Goal: Task Accomplishment & Management: Use online tool/utility

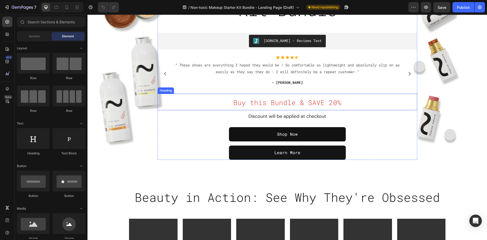
scroll to position [182, 0]
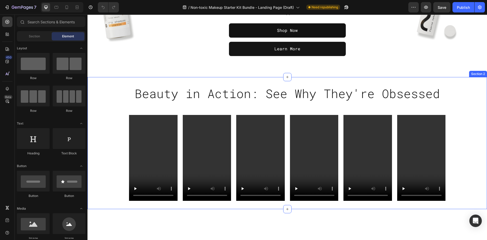
click at [111, 86] on div "Beauty in Action: See Why They're Obsessed Heading Row Video Video Video Video …" at bounding box center [288, 143] width 400 height 116
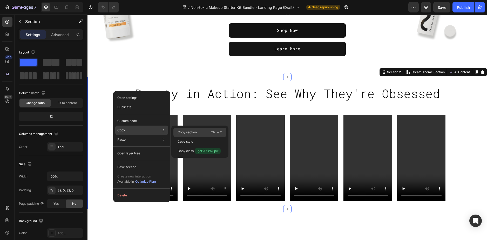
click at [186, 132] on p "Copy section" at bounding box center [187, 132] width 19 height 5
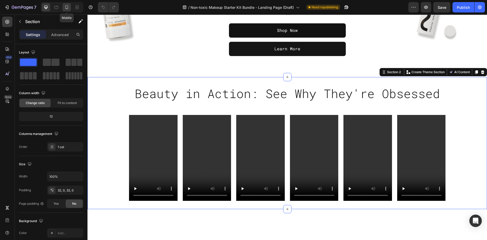
click at [65, 7] on icon at bounding box center [66, 7] width 5 height 5
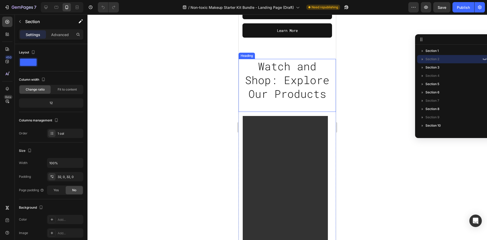
scroll to position [242, 0]
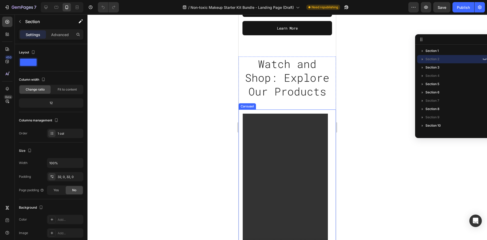
click at [240, 118] on div "Video" at bounding box center [285, 190] width 93 height 160
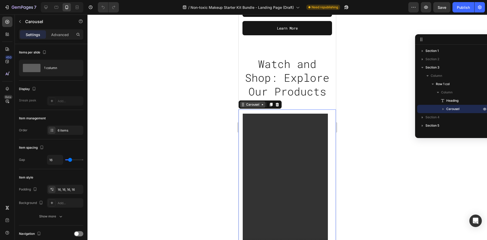
click at [257, 108] on div "Carousel" at bounding box center [253, 105] width 26 height 6
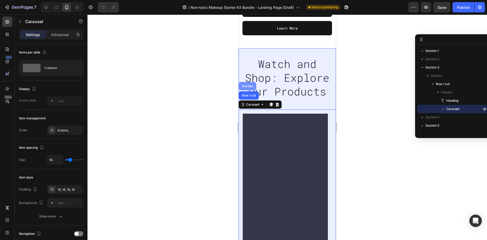
click at [250, 89] on div "Section" at bounding box center [247, 86] width 17 height 8
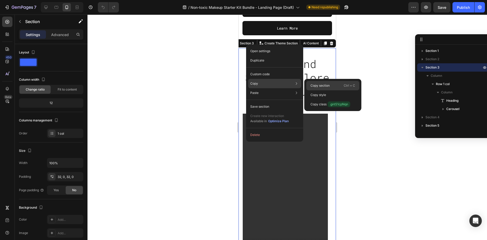
click at [319, 90] on div "Copy section Ctrl + C" at bounding box center [332, 94] width 53 height 9
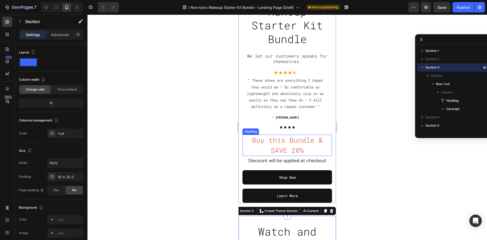
scroll to position [0, 0]
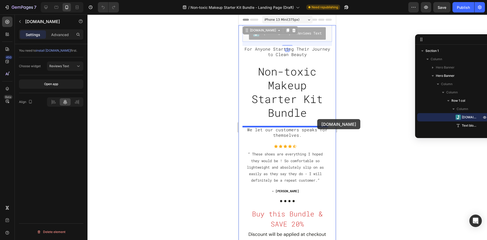
drag, startPoint x: 325, startPoint y: 37, endPoint x: 317, endPoint y: 119, distance: 83.0
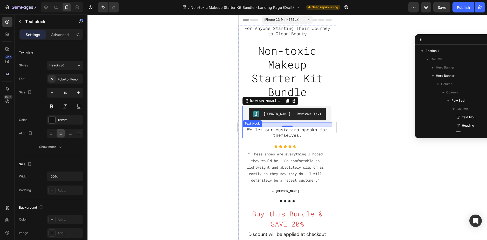
click at [305, 134] on p "We let our customers speaks for themselves." at bounding box center [287, 132] width 89 height 11
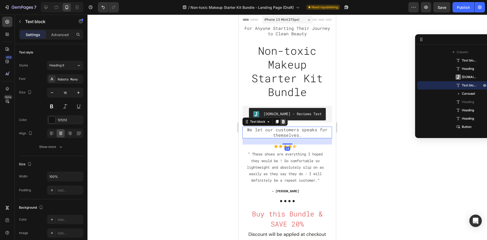
click at [282, 122] on icon at bounding box center [283, 122] width 4 height 4
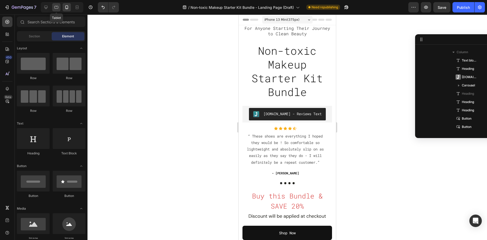
click at [58, 5] on icon at bounding box center [56, 7] width 5 height 5
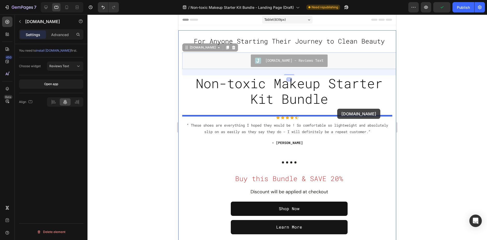
drag, startPoint x: 338, startPoint y: 63, endPoint x: 337, endPoint y: 109, distance: 45.7
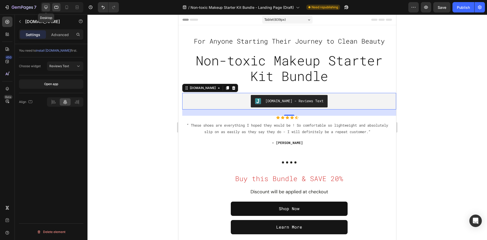
click at [48, 6] on icon at bounding box center [45, 7] width 5 height 5
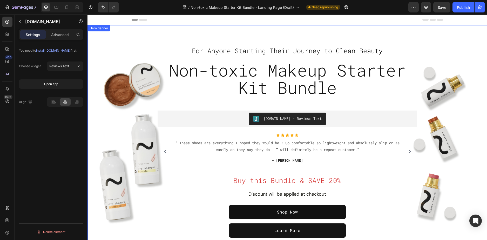
click at [379, 29] on div "For Anyone Starting Their Journey to Clean Beauty Text block Non-toxic Makeup S…" at bounding box center [288, 142] width 400 height 234
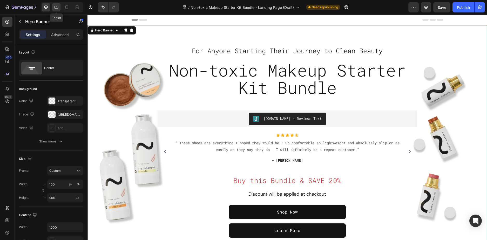
click at [58, 8] on icon at bounding box center [56, 7] width 5 height 5
type input "100%"
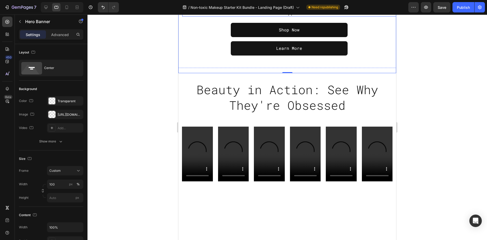
scroll to position [182, 0]
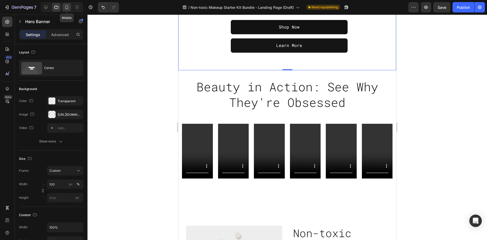
click at [69, 5] on icon at bounding box center [66, 7] width 5 height 5
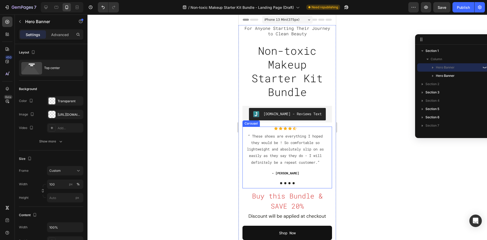
click at [246, 176] on div "Icon Icon Icon Icon Icon Icon List Hoz “ These shoes are everything I hoped the…" at bounding box center [286, 158] width 86 height 62
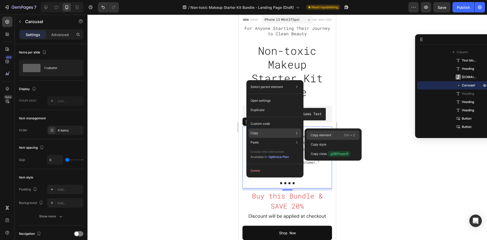
click at [316, 140] on div "Copy element Ctrl + C" at bounding box center [333, 144] width 53 height 9
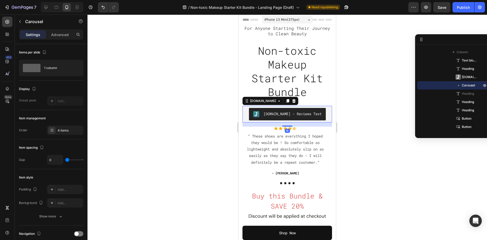
click at [326, 111] on div "[DOMAIN_NAME] - Reviews Text" at bounding box center [288, 114] width 90 height 17
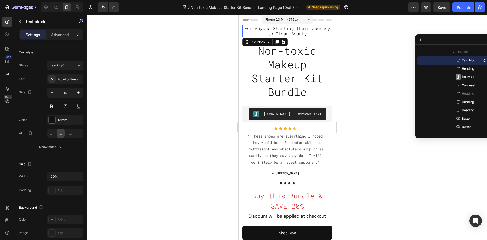
click at [277, 33] on span "For Anyone Starting Their Journey to Clean Beauty" at bounding box center [288, 30] width 86 height 11
click at [317, 57] on h2 "Non-toxic Makeup Starter Kit Bundle" at bounding box center [288, 71] width 90 height 56
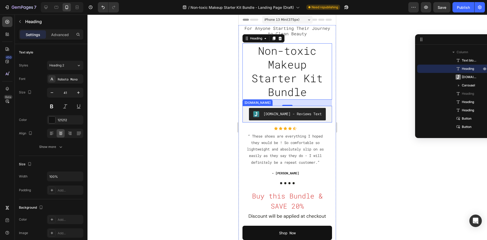
click at [321, 111] on div "[DOMAIN_NAME] - Reviews Text" at bounding box center [287, 114] width 85 height 12
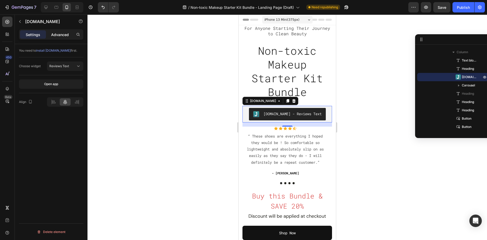
click at [61, 32] on p "Advanced" at bounding box center [60, 34] width 18 height 5
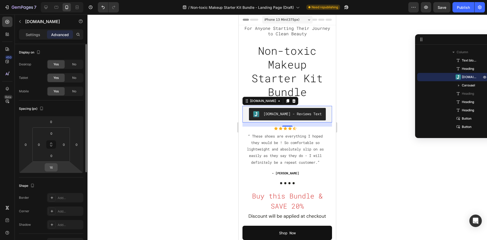
click at [50, 167] on input "16" at bounding box center [51, 168] width 10 height 8
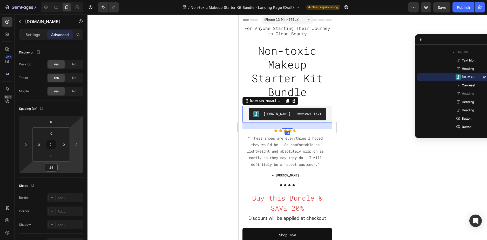
type input "24"
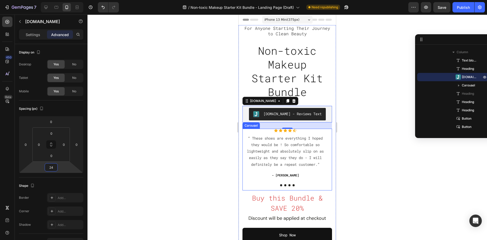
click at [294, 186] on div "Icon Icon Icon Icon Icon Icon List Hoz “ These shoes are everything I hoped the…" at bounding box center [286, 160] width 86 height 62
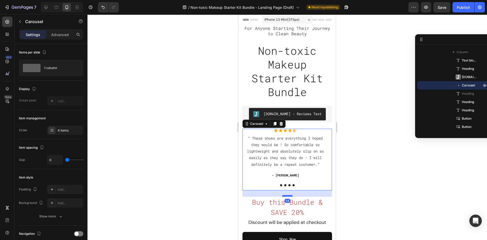
drag, startPoint x: 289, startPoint y: 192, endPoint x: 289, endPoint y: 196, distance: 4.2
click at [289, 196] on div at bounding box center [287, 196] width 10 height 2
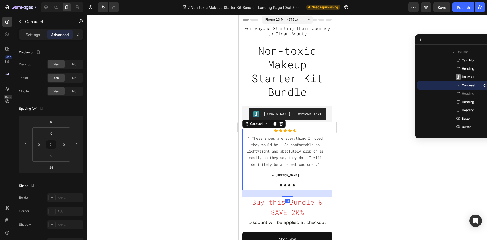
click at [380, 146] on div at bounding box center [288, 128] width 400 height 226
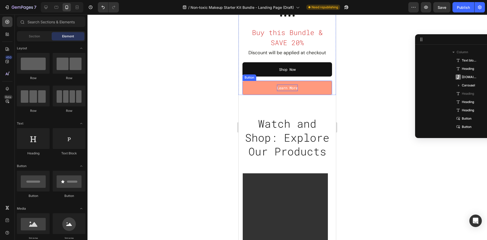
scroll to position [130, 0]
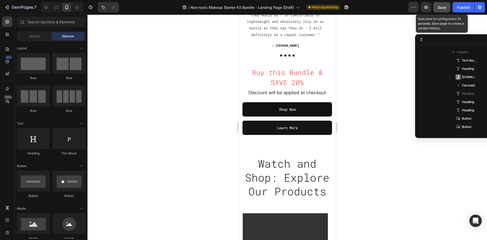
click at [447, 5] on button "Save" at bounding box center [441, 7] width 17 height 10
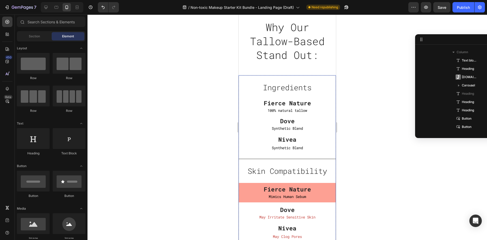
scroll to position [1864, 0]
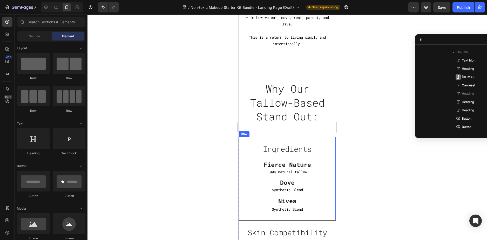
click at [273, 137] on div "Ingredients Text block Fierce Nature Text block 100% natural tallow Text Block …" at bounding box center [287, 179] width 97 height 84
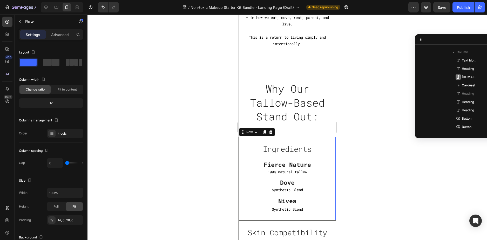
scroll to position [290, 0]
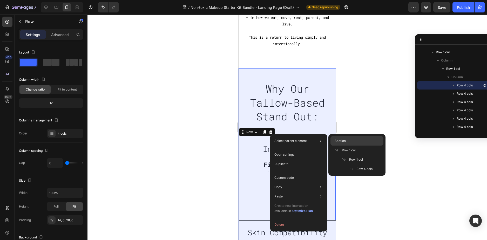
click at [351, 146] on div "Section" at bounding box center [357, 150] width 53 height 9
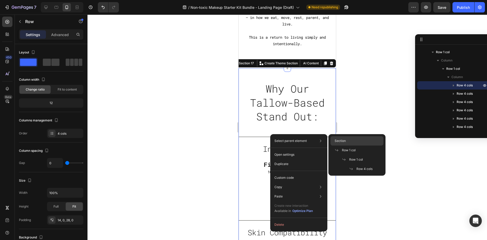
scroll to position [231, 0]
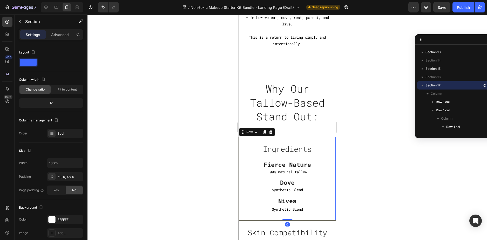
click at [323, 137] on div "Ingredients Text block Fierce Nature Text block 100% natural tallow Text Block …" at bounding box center [287, 179] width 97 height 84
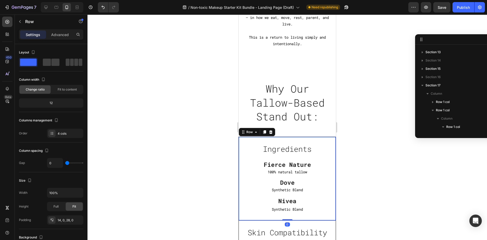
scroll to position [290, 0]
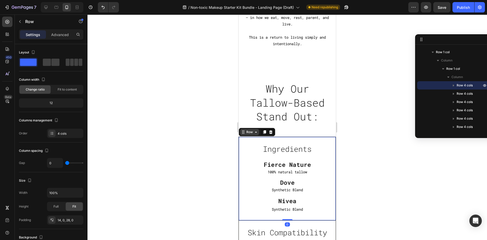
click at [247, 130] on div "Row" at bounding box center [249, 132] width 9 height 5
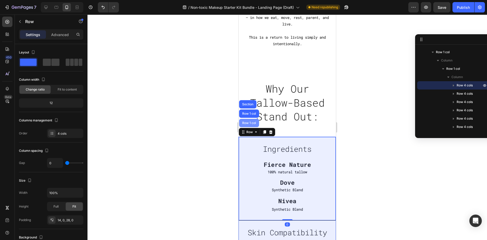
click at [248, 123] on div "Row 1 col" at bounding box center [249, 123] width 20 height 8
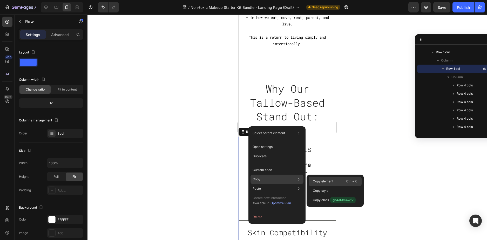
click at [320, 183] on p "Copy element" at bounding box center [323, 181] width 21 height 5
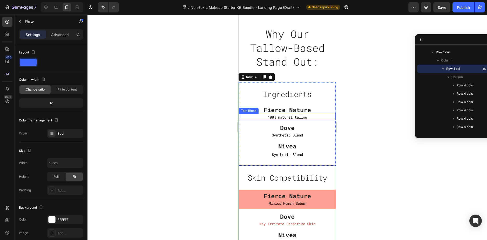
scroll to position [1916, 0]
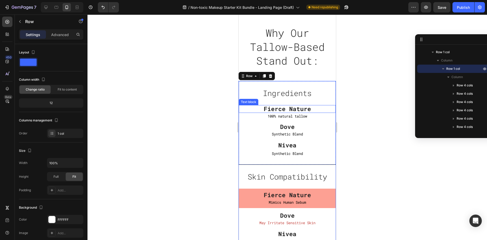
click at [316, 108] on p "Fierce Nature" at bounding box center [287, 109] width 97 height 8
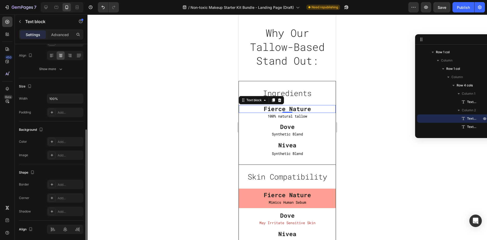
scroll to position [97, 0]
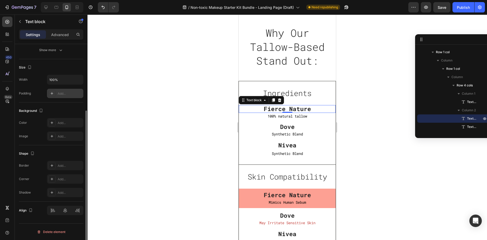
click at [60, 95] on div "Add..." at bounding box center [70, 93] width 24 height 5
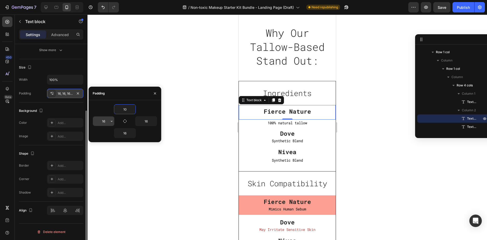
type input "10"
click at [103, 122] on input "16" at bounding box center [103, 121] width 21 height 9
type input "0"
click at [144, 120] on input "16" at bounding box center [146, 121] width 21 height 9
type input "0"
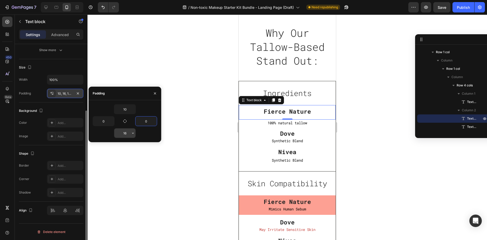
click at [125, 133] on input "16" at bounding box center [124, 133] width 21 height 9
type input "0"
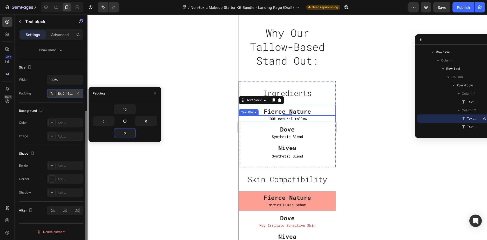
click at [318, 121] on p "100% natural tallow" at bounding box center [287, 119] width 97 height 6
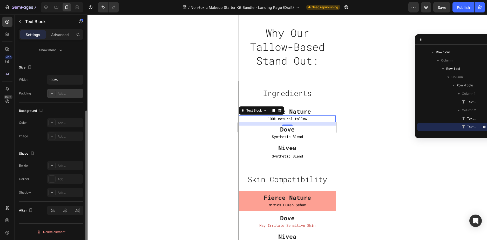
click at [60, 97] on div "Add..." at bounding box center [65, 93] width 36 height 9
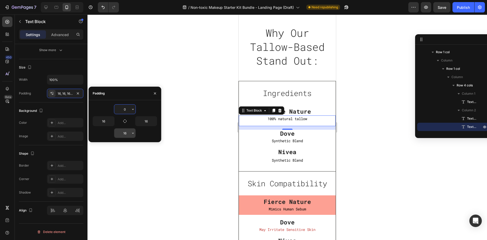
type input "0"
click at [126, 133] on input "16" at bounding box center [124, 133] width 21 height 9
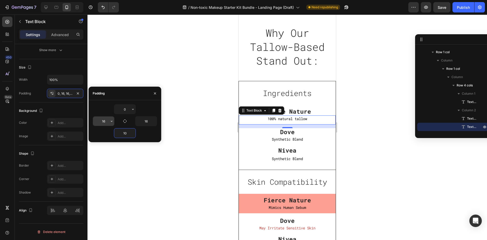
type input "10"
click at [106, 121] on input "16" at bounding box center [103, 121] width 21 height 9
type input "0"
click at [144, 121] on input "16" at bounding box center [146, 121] width 21 height 9
type input "0"
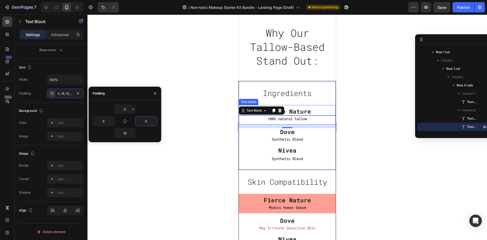
click at [313, 110] on p "Fierce Nature" at bounding box center [287, 112] width 97 height 8
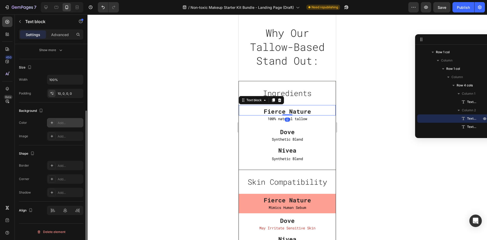
click at [61, 121] on div "Add..." at bounding box center [70, 123] width 24 height 5
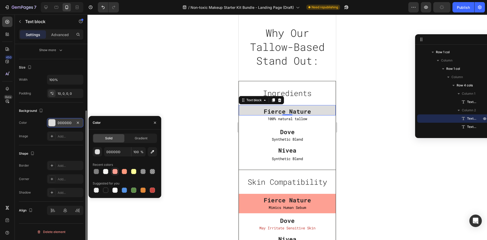
click at [117, 169] on div at bounding box center [115, 172] width 6 height 6
type input "FDA093"
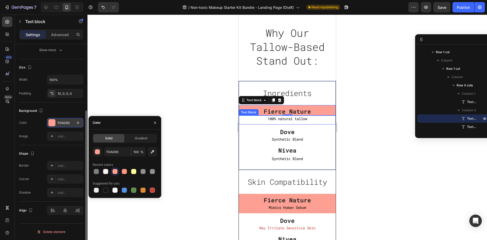
click at [312, 120] on p "100% natural tallow" at bounding box center [287, 119] width 97 height 6
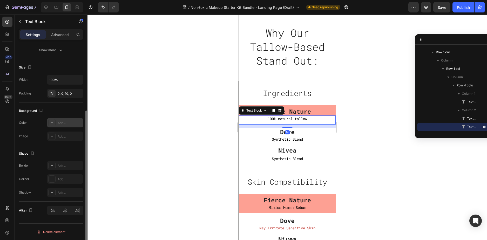
click at [63, 123] on div "Add..." at bounding box center [70, 123] width 24 height 5
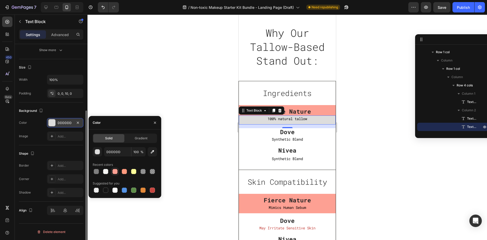
click at [115, 172] on div at bounding box center [114, 171] width 5 height 5
type input "FDA093"
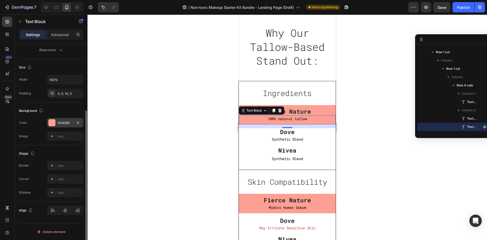
click at [364, 111] on div at bounding box center [288, 128] width 400 height 226
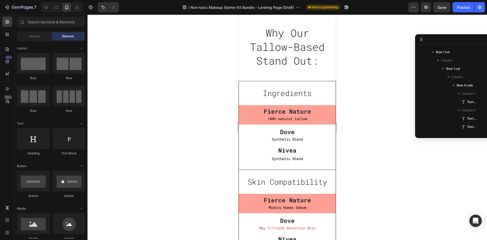
click at [364, 111] on div at bounding box center [288, 128] width 400 height 226
click at [443, 10] on button "Save" at bounding box center [441, 7] width 17 height 10
click at [43, 7] on div at bounding box center [46, 7] width 8 height 8
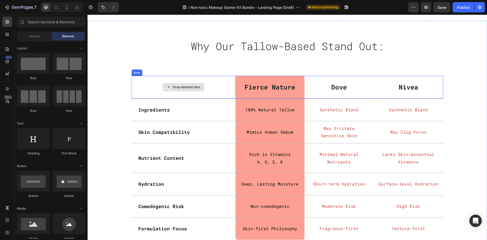
scroll to position [1308, 0]
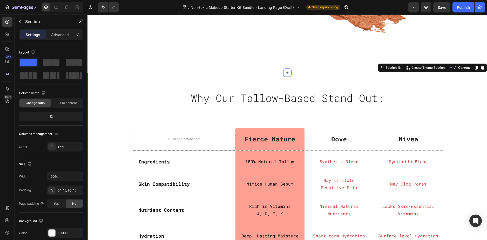
click at [109, 86] on div "Why Our Tallow-Based Stand Out: Heading Row Row Drop element here Fierce Nature…" at bounding box center [288, 195] width 400 height 244
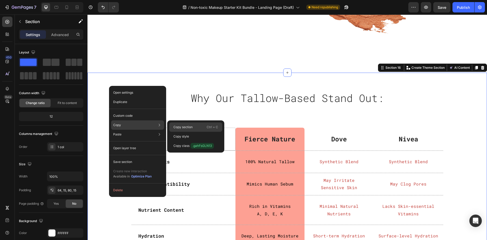
click at [178, 126] on p "Copy section" at bounding box center [182, 127] width 19 height 5
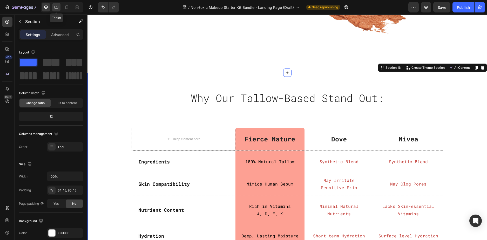
click at [59, 7] on div at bounding box center [56, 7] width 8 height 8
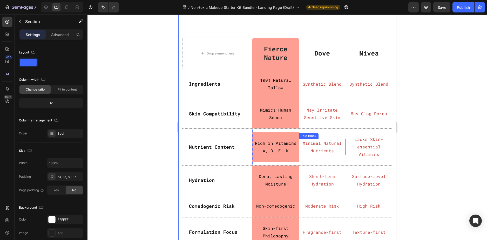
scroll to position [1347, 0]
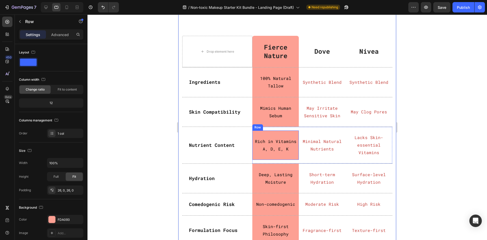
click at [288, 136] on div "Rich in Vitamins A, D, E, K Text Block Row" at bounding box center [275, 146] width 47 height 30
click at [56, 36] on p "Advanced" at bounding box center [60, 34] width 18 height 5
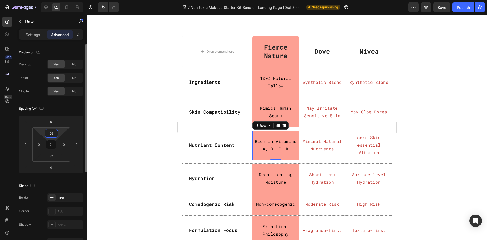
click at [53, 133] on input "26" at bounding box center [51, 134] width 10 height 8
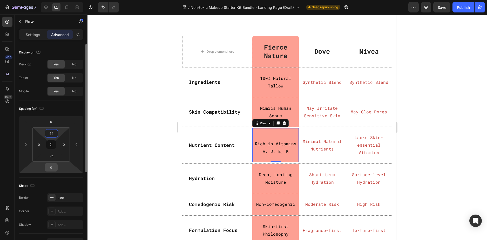
type input "44"
click at [49, 169] on input "0" at bounding box center [51, 168] width 10 height 8
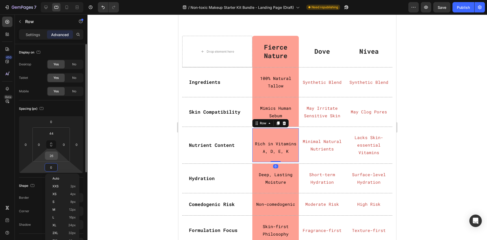
click at [54, 157] on input "26" at bounding box center [51, 156] width 10 height 8
type input "44"
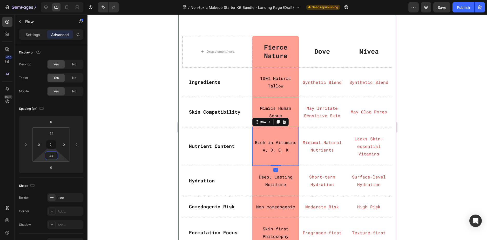
click at [142, 131] on div at bounding box center [288, 128] width 400 height 226
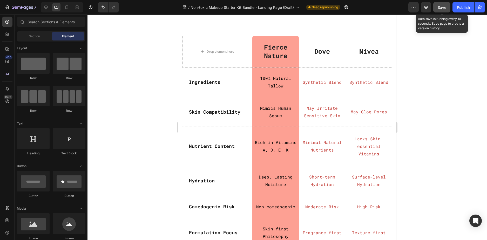
click at [440, 11] on button "Save" at bounding box center [441, 7] width 17 height 10
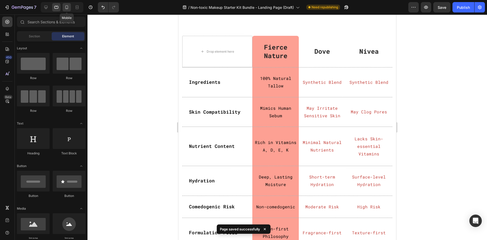
click at [68, 7] on icon at bounding box center [66, 7] width 3 height 4
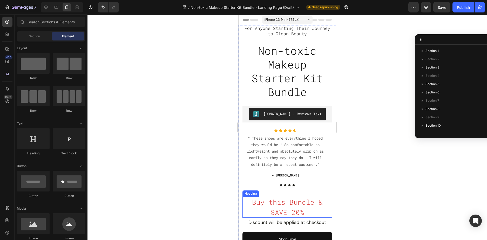
click at [285, 206] on span "Buy this Bundle & SAVE 20%" at bounding box center [287, 207] width 71 height 19
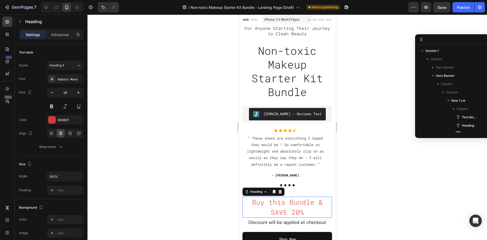
scroll to position [73, 0]
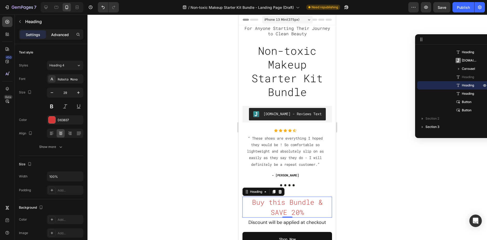
click at [63, 33] on p "Advanced" at bounding box center [60, 34] width 18 height 5
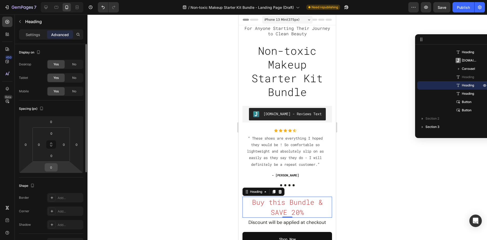
click at [54, 166] on input "0" at bounding box center [51, 168] width 10 height 8
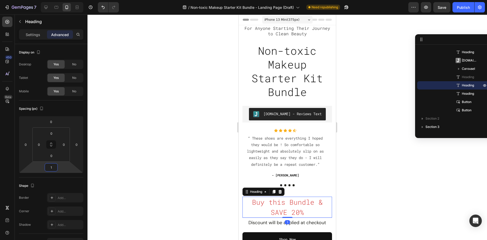
type input "16"
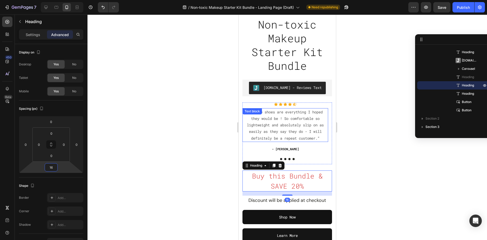
scroll to position [78, 0]
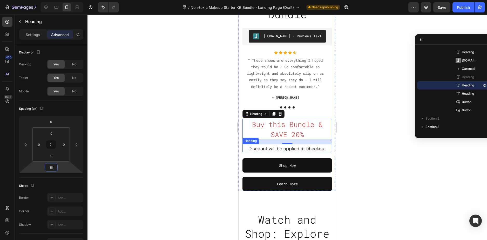
click at [275, 149] on span "Discount will be applied at checkout" at bounding box center [288, 149] width 78 height 6
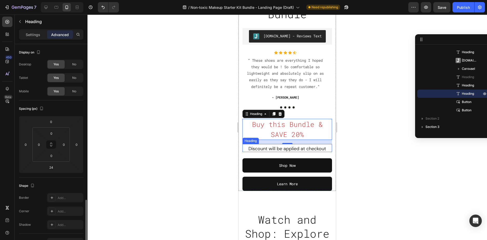
scroll to position [97, 0]
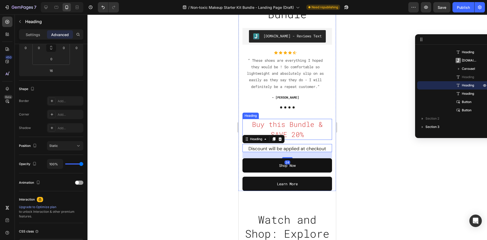
click at [292, 133] on span "Buy this Bundle & SAVE 20%" at bounding box center [287, 129] width 71 height 19
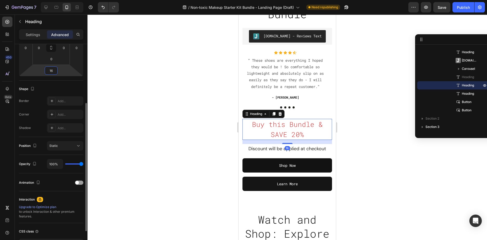
click at [50, 72] on input "16" at bounding box center [51, 71] width 10 height 8
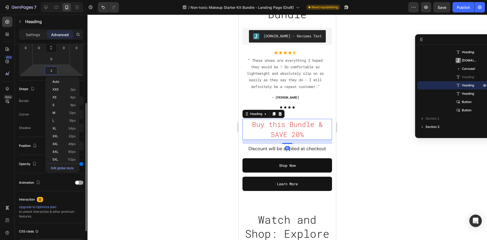
type input "24"
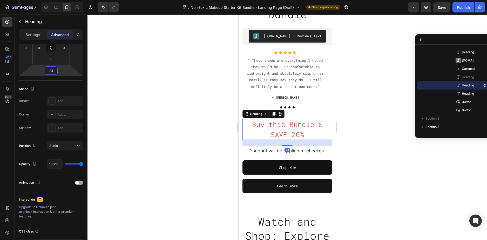
click at [367, 117] on div at bounding box center [288, 128] width 400 height 226
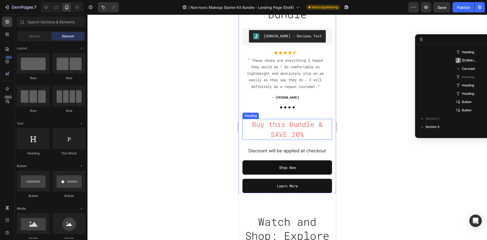
click at [286, 125] on span "Buy this Bundle & SAVE 20%" at bounding box center [287, 129] width 71 height 19
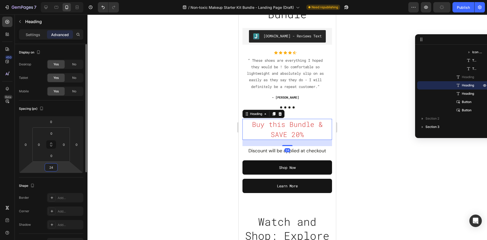
click at [52, 169] on input "24" at bounding box center [51, 168] width 10 height 8
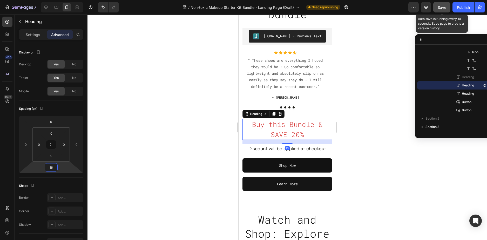
click at [443, 8] on span "Save" at bounding box center [442, 7] width 9 height 4
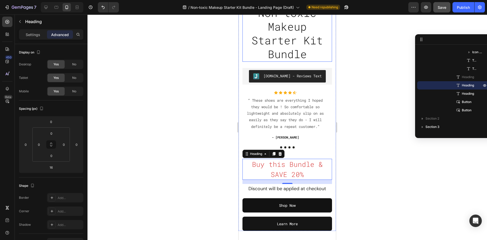
scroll to position [0, 0]
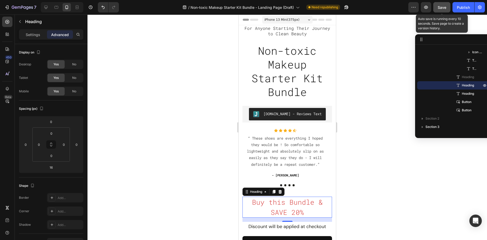
click at [440, 11] on button "Save" at bounding box center [441, 7] width 17 height 10
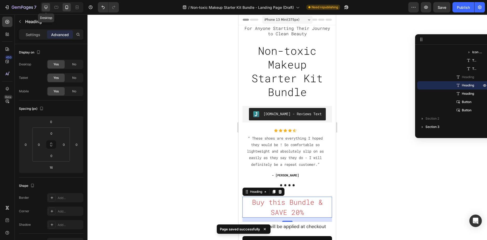
click at [44, 5] on icon at bounding box center [45, 7] width 5 height 5
type input "0"
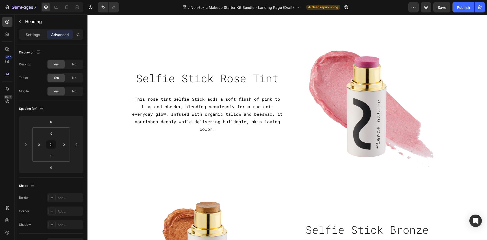
scroll to position [571, 0]
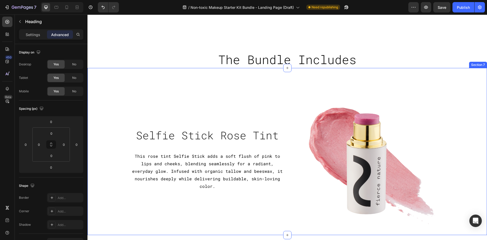
click at [453, 82] on div "Image Selfie Stick Rose Tint Heading This rose tint Selfie Stick adds a soft fl…" at bounding box center [288, 151] width 400 height 167
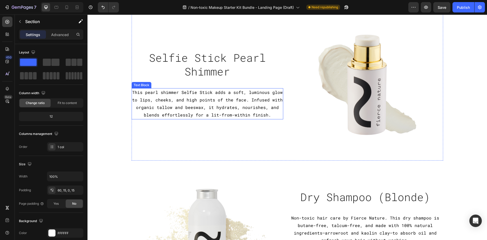
scroll to position [935, 0]
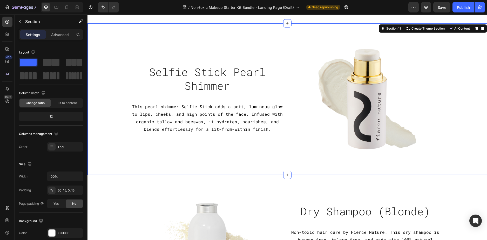
click at [105, 148] on div "Image Selfie Stick Pearl Shimmer Heading This pearl shimmer Selfie Stick adds a…" at bounding box center [287, 99] width 392 height 152
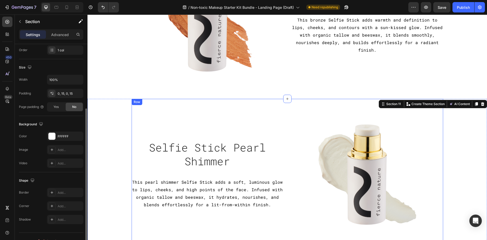
scroll to position [857, 0]
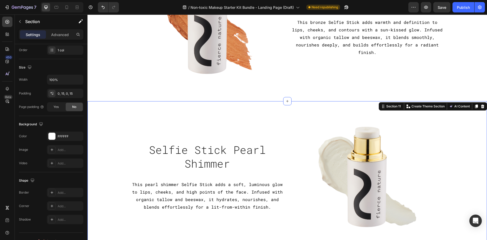
click at [454, 127] on div "Image Selfie Stick Pearl Shimmer Heading This pearl shimmer Selfie Stick adds a…" at bounding box center [287, 177] width 392 height 152
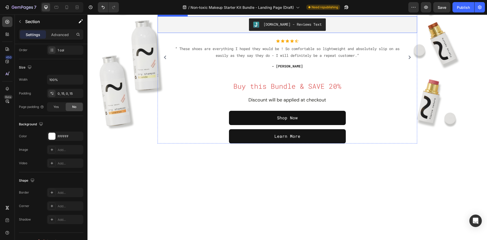
scroll to position [104, 0]
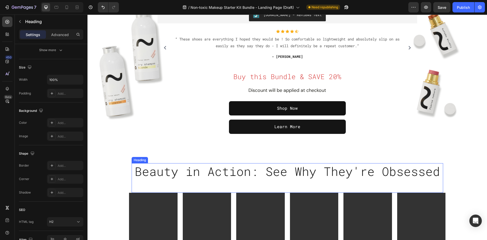
click at [223, 173] on h2 "Beauty in Action: See Why They're Obsessed" at bounding box center [288, 171] width 312 height 17
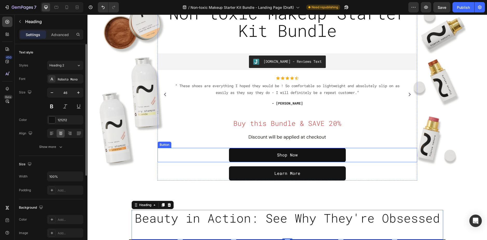
scroll to position [0, 0]
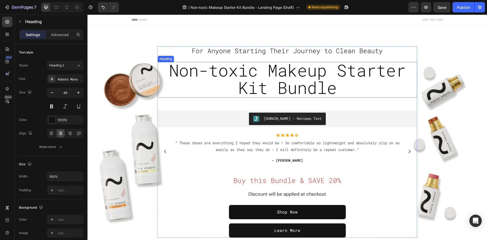
click at [226, 77] on span "Non-toxic Makeup Starter Kit Bundle" at bounding box center [287, 78] width 237 height 39
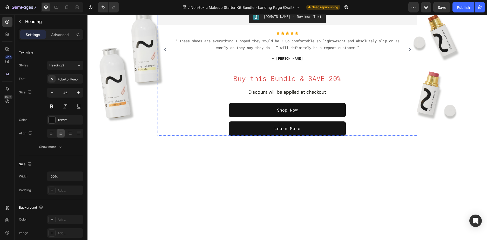
scroll to position [130, 0]
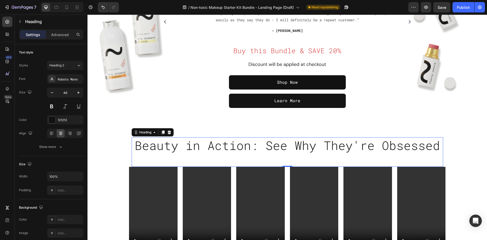
click at [184, 147] on h2 "Beauty in Action: See Why They're Obsessed" at bounding box center [288, 145] width 312 height 17
click at [67, 66] on div "Heading 2" at bounding box center [59, 65] width 21 height 5
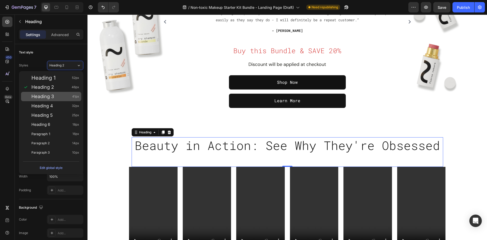
click at [59, 99] on div "Heading 3 41px" at bounding box center [55, 96] width 48 height 5
type input "41"
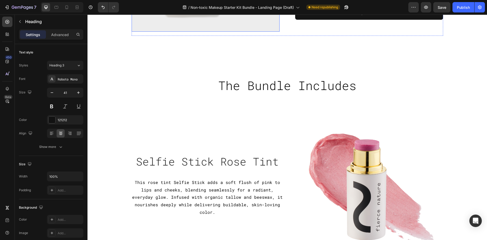
scroll to position [571, 0]
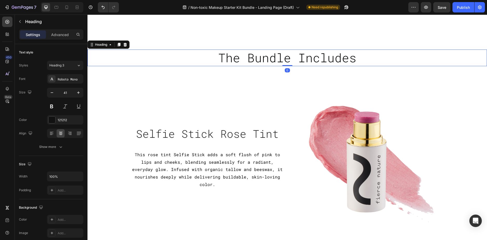
click at [233, 53] on span "The Bundle Includes" at bounding box center [287, 58] width 138 height 16
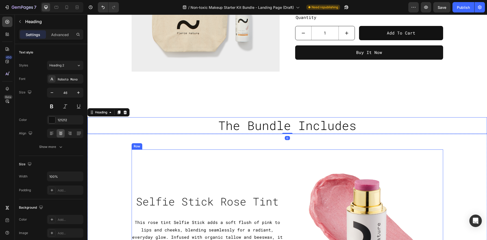
scroll to position [493, 0]
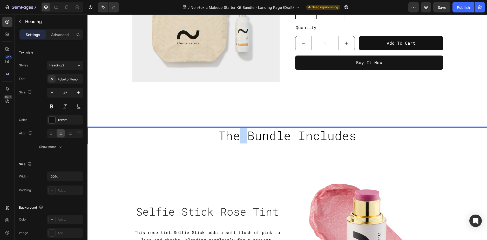
click at [235, 139] on span "The Bundle Includes" at bounding box center [287, 136] width 138 height 16
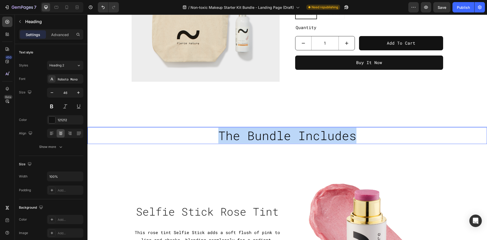
click at [235, 139] on span "The Bundle Includes" at bounding box center [287, 136] width 138 height 16
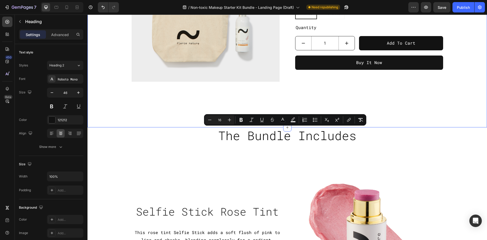
click at [154, 111] on div "Product Images Non-toxic Makeup Starter Kit Bundle Product Title £56.00 Product…" at bounding box center [288, 11] width 400 height 233
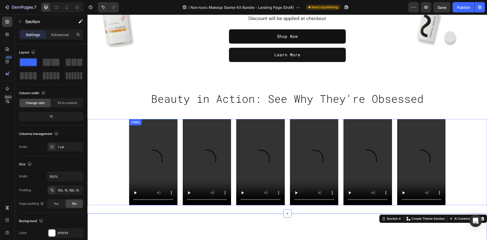
scroll to position [156, 0]
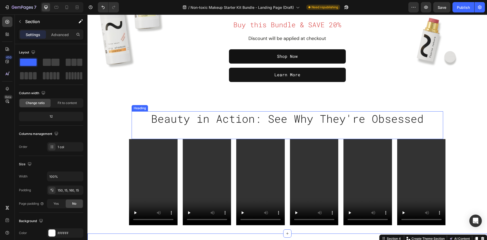
click at [224, 118] on h2 "Beauty in Action: See Why They're Obsessed" at bounding box center [288, 118] width 312 height 15
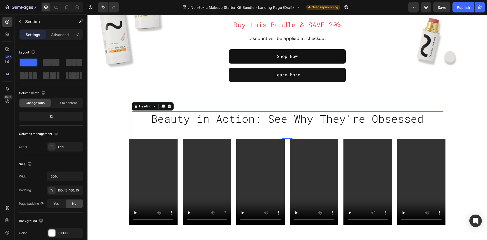
click at [224, 118] on h2 "Beauty in Action: See Why They're Obsessed" at bounding box center [288, 118] width 312 height 15
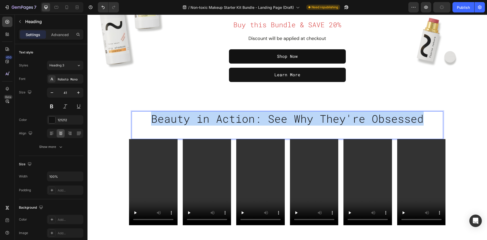
click at [224, 118] on p "Beauty in Action: See Why They're Obsessed" at bounding box center [287, 119] width 311 height 14
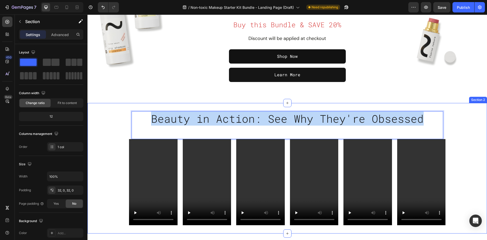
click at [144, 106] on div "Beauty in Action: See Why They're Obsessed Heading 0 Row Video Video Video Vide…" at bounding box center [288, 168] width 400 height 131
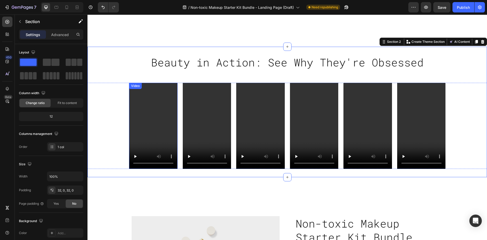
scroll to position [208, 0]
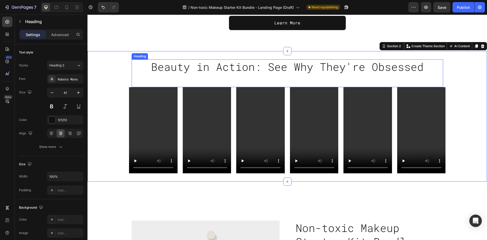
click at [135, 72] on p "Beauty in Action: See Why They're Obsessed" at bounding box center [287, 67] width 311 height 14
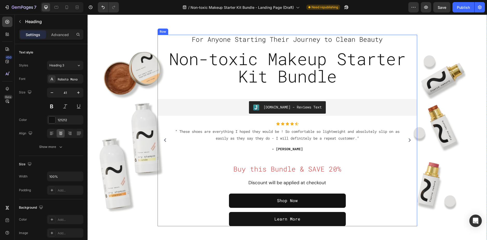
scroll to position [0, 0]
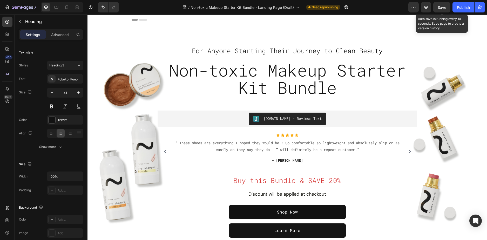
click at [439, 8] on span "Save" at bounding box center [442, 7] width 9 height 4
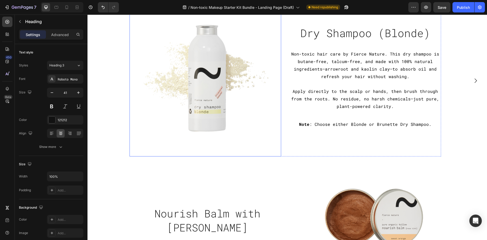
scroll to position [1117, 0]
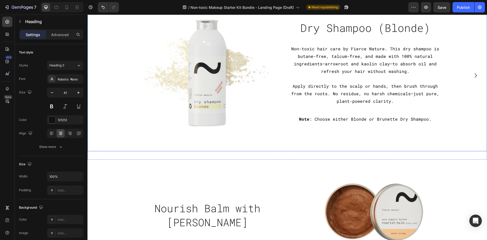
click at [453, 109] on div "Dry Shampoo (Blonde) Heading Non-toxic hair care by Fierce Nature. This dry sha…" at bounding box center [286, 76] width 396 height 152
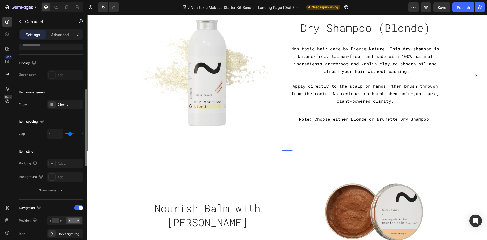
scroll to position [78, 0]
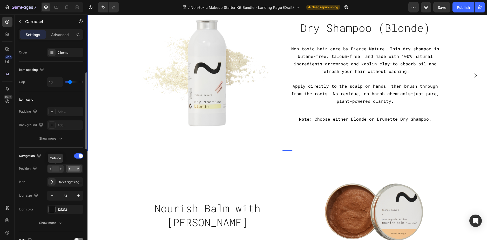
click at [56, 166] on div at bounding box center [56, 169] width 16 height 8
click at [71, 170] on rect at bounding box center [74, 169] width 12 height 6
click at [51, 220] on button "Show more" at bounding box center [51, 222] width 64 height 9
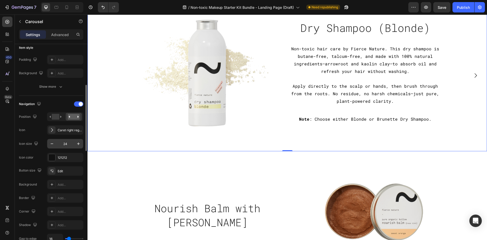
scroll to position [156, 0]
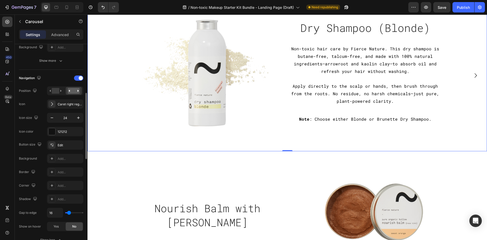
type input "32"
type input "34"
type input "36"
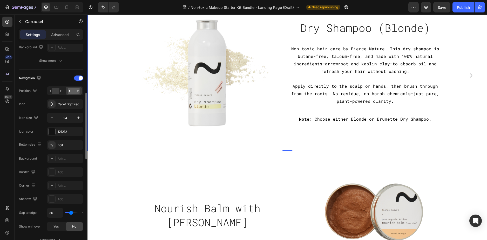
type input "36"
type input "38"
type input "40"
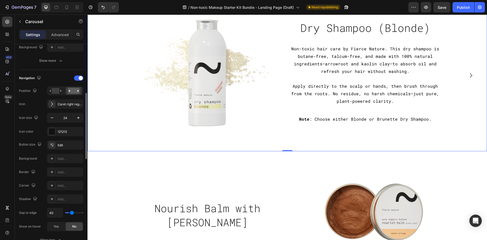
type input "42"
type input "44"
type input "46"
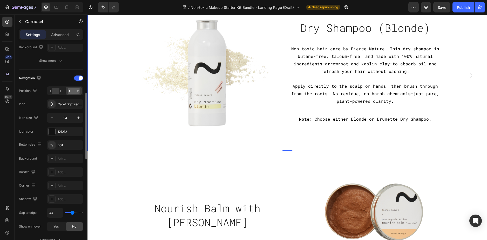
type input "46"
type input "48"
type input "50"
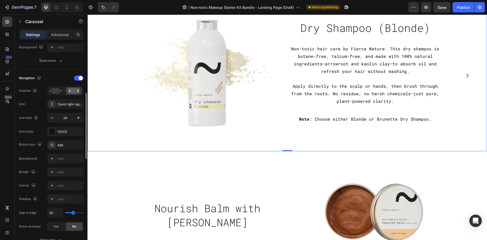
type input "52"
type input "54"
type input "56"
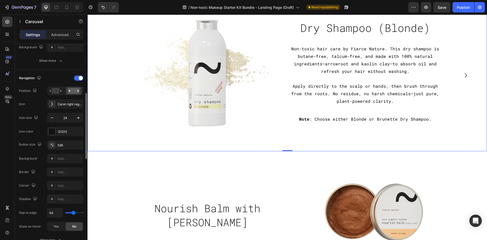
type input "56"
type input "58"
type input "60"
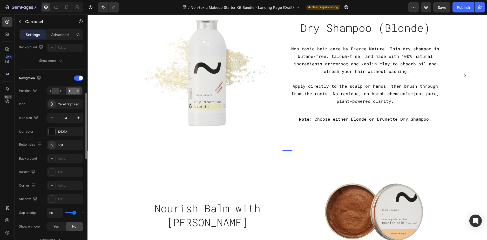
type input "66"
type input "68"
type input "70"
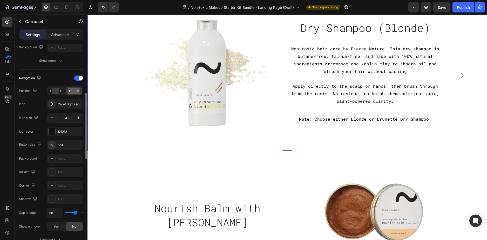
type input "70"
type input "78"
type input "84"
drag, startPoint x: 68, startPoint y: 213, endPoint x: 4, endPoint y: 192, distance: 67.3
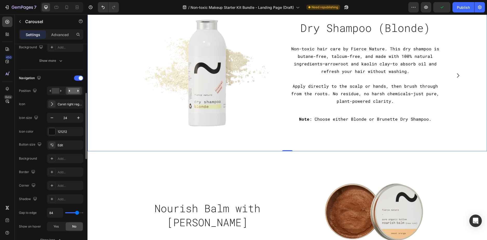
type input "84"
click at [77, 213] on input "range" at bounding box center [74, 212] width 18 height 1
click at [81, 6] on div at bounding box center [77, 7] width 8 height 8
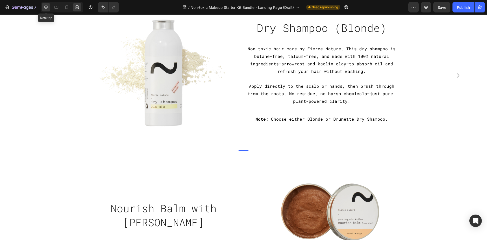
click at [50, 7] on div at bounding box center [46, 7] width 8 height 8
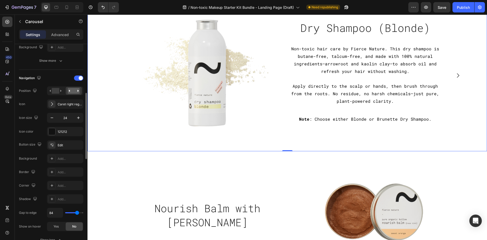
type input "91"
type input "93"
type input "95"
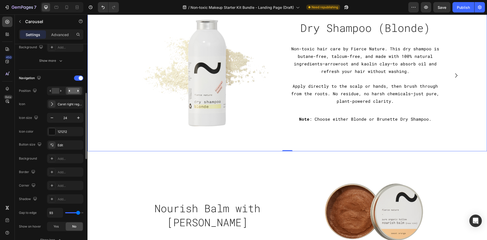
type input "95"
type input "97"
type input "95"
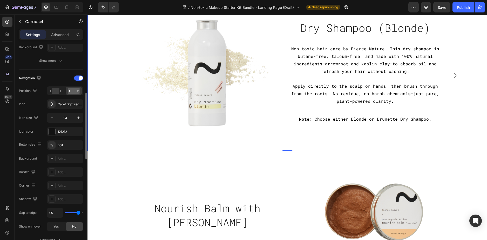
type input "93"
type input "91"
type input "88"
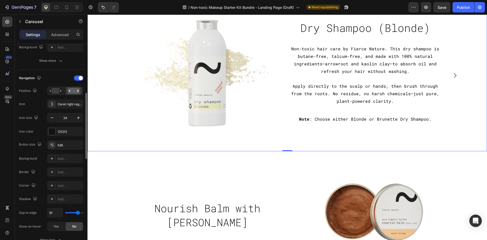
type input "88"
type input "86"
drag, startPoint x: 77, startPoint y: 212, endPoint x: 0, endPoint y: 155, distance: 95.4
type input "86"
click at [78, 212] on input "range" at bounding box center [74, 212] width 18 height 1
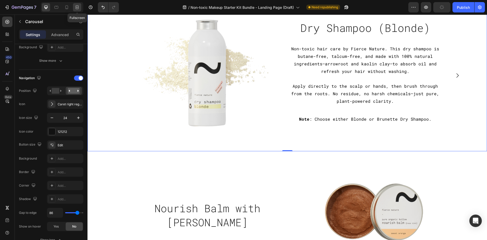
click at [75, 8] on icon at bounding box center [77, 7] width 5 height 5
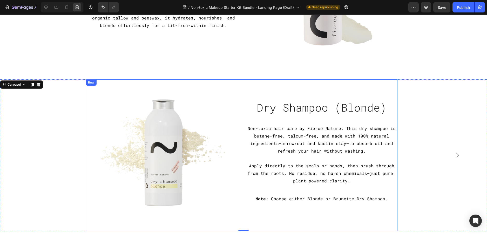
scroll to position [1039, 0]
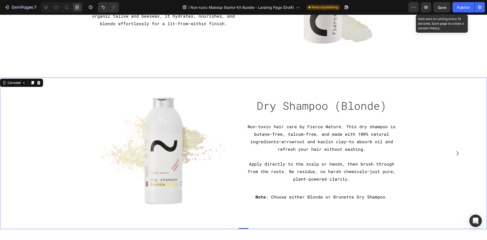
click at [440, 9] on span "Save" at bounding box center [442, 7] width 9 height 4
click at [441, 6] on span "Save" at bounding box center [442, 7] width 9 height 4
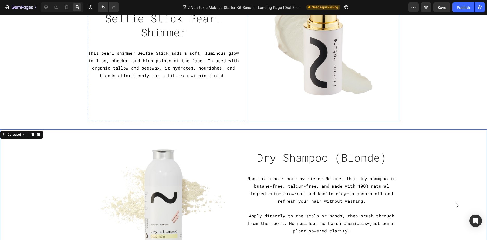
scroll to position [1091, 0]
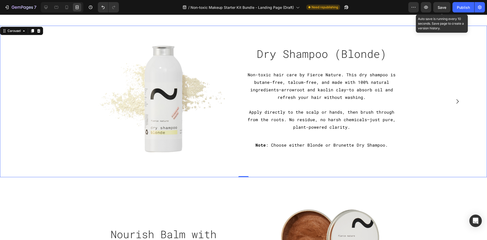
click at [445, 7] on span "Save" at bounding box center [442, 7] width 9 height 4
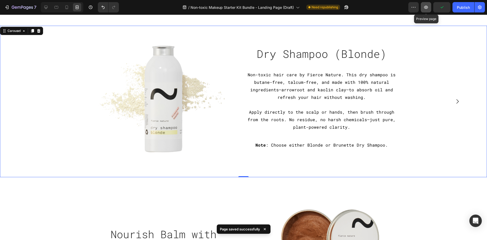
click at [430, 7] on button "button" at bounding box center [426, 7] width 10 height 10
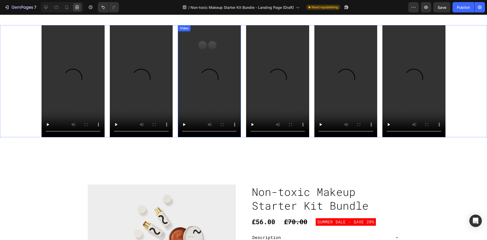
scroll to position [208, 0]
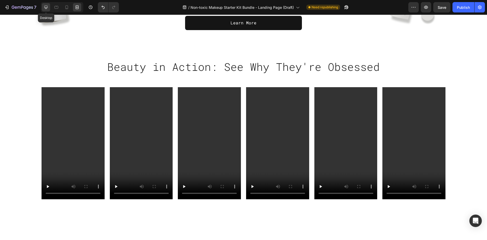
click at [46, 8] on icon at bounding box center [45, 7] width 3 height 3
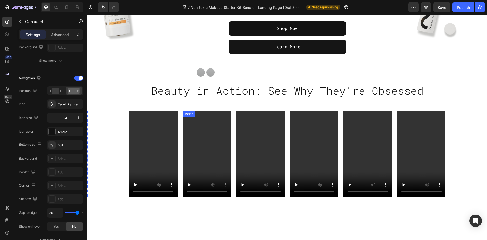
scroll to position [156, 0]
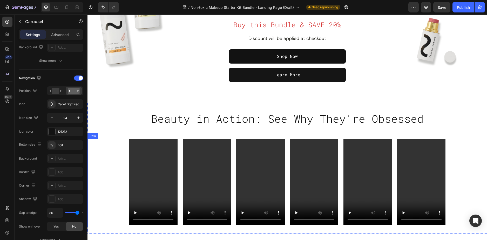
click at [118, 154] on div "Video Video Video Video Video Video Row" at bounding box center [288, 182] width 400 height 86
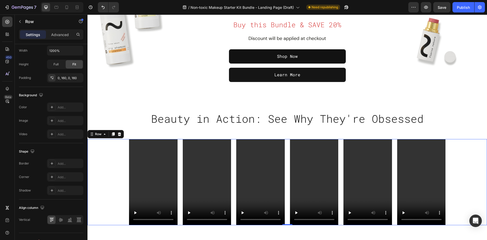
scroll to position [0, 0]
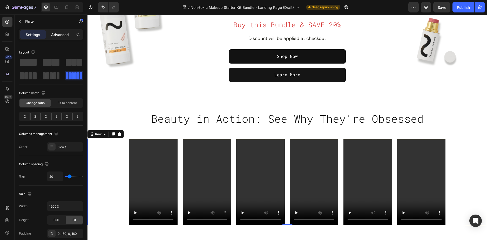
click at [61, 33] on p "Advanced" at bounding box center [60, 34] width 18 height 5
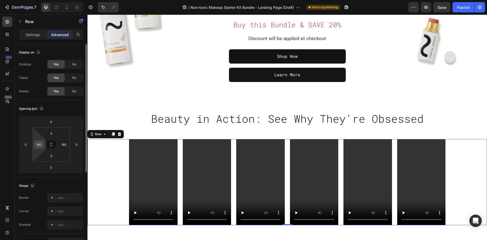
click at [40, 144] on input "160" at bounding box center [39, 145] width 8 height 8
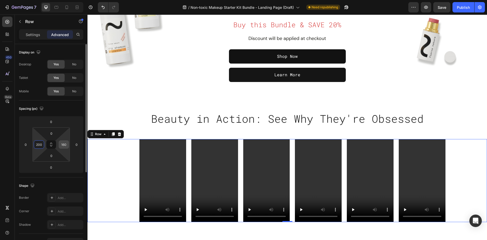
type input "200"
click at [65, 144] on input "160" at bounding box center [64, 145] width 8 height 8
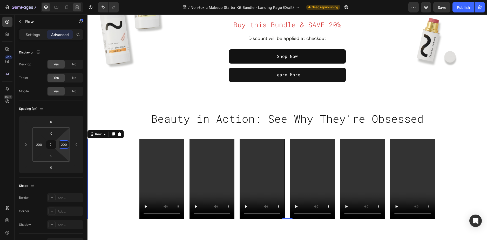
type input "200"
click at [77, 5] on icon at bounding box center [77, 7] width 5 height 5
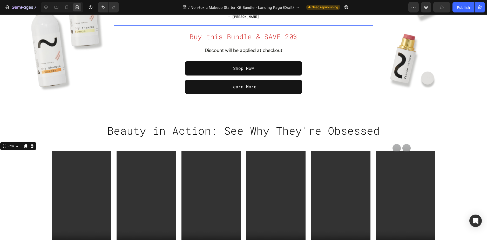
scroll to position [182, 0]
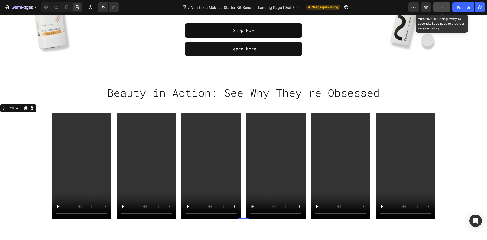
click at [438, 4] on button "button" at bounding box center [441, 7] width 17 height 10
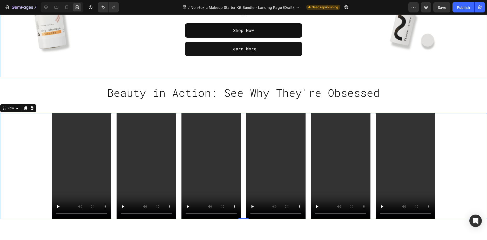
scroll to position [156, 0]
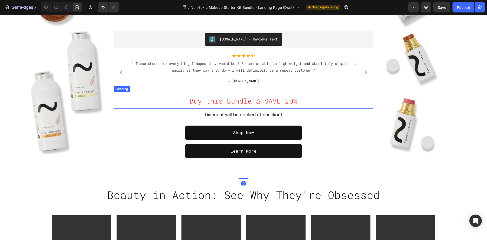
scroll to position [78, 0]
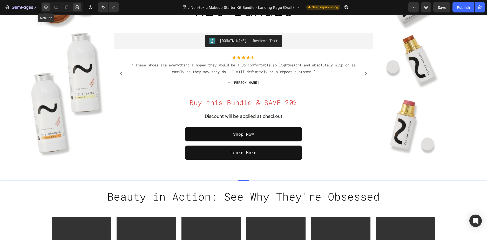
click at [48, 6] on icon at bounding box center [45, 7] width 5 height 5
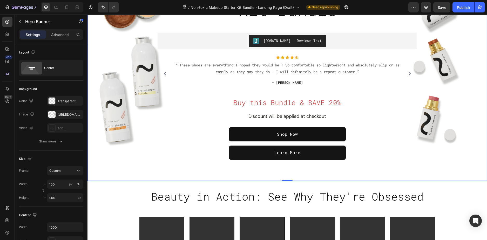
click at [180, 174] on div "Overlay" at bounding box center [288, 63] width 400 height 223
click at [57, 38] on div "Advanced" at bounding box center [60, 34] width 26 height 8
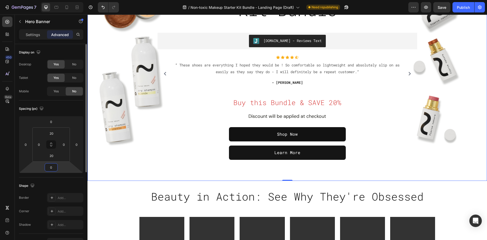
click at [51, 169] on input "0" at bounding box center [51, 168] width 10 height 8
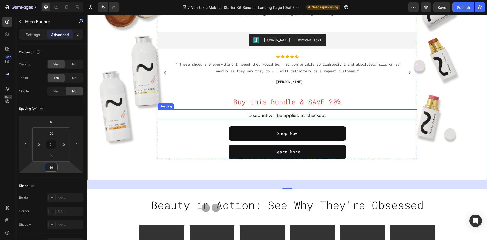
scroll to position [78, 0]
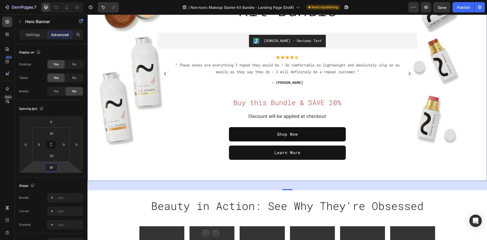
type input "36"
click at [428, 5] on icon "button" at bounding box center [426, 7] width 5 height 5
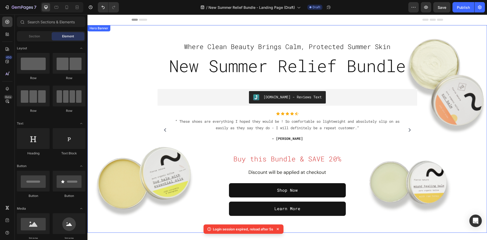
click at [133, 82] on div "Overlay" at bounding box center [288, 129] width 400 height 208
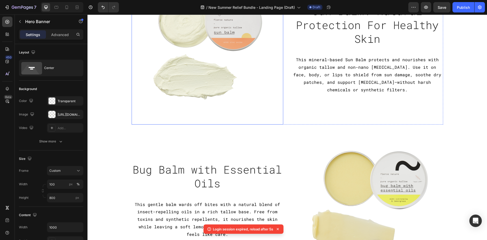
scroll to position [883, 0]
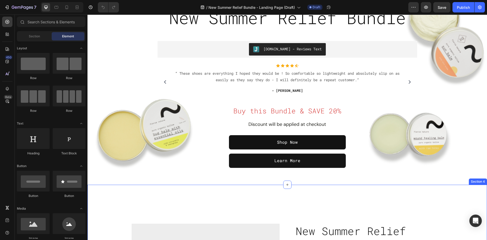
scroll to position [104, 0]
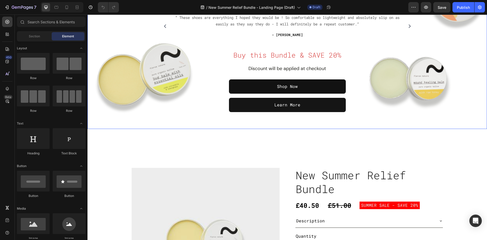
click at [118, 115] on div "Overlay" at bounding box center [288, 25] width 400 height 208
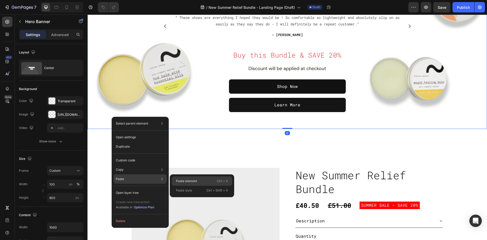
click at [180, 179] on p "Paste element" at bounding box center [186, 181] width 21 height 5
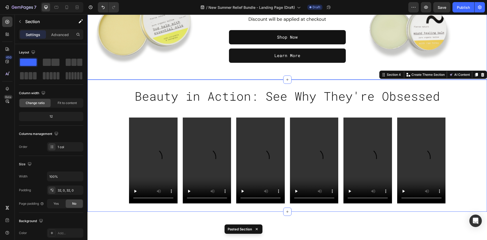
scroll to position [156, 0]
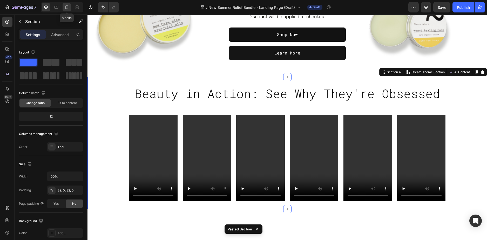
click at [67, 9] on icon at bounding box center [66, 7] width 3 height 4
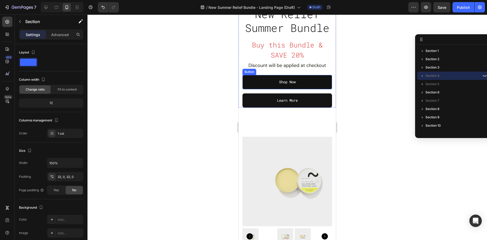
scroll to position [78, 0]
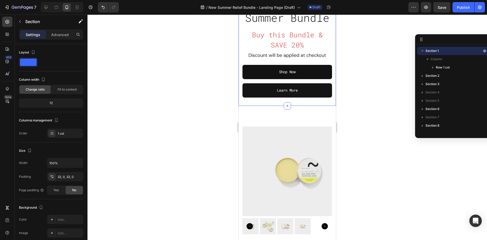
click at [240, 103] on div "Judge.me - Reviews Text Judge.me Where Clean Beauty Brings Calm, Protected Summ…" at bounding box center [287, 26] width 97 height 159
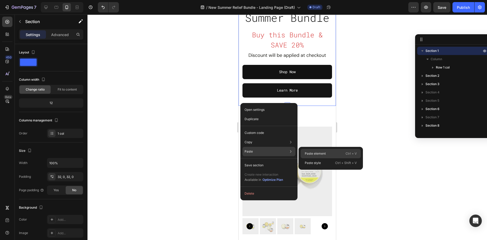
click at [311, 156] on p "Paste element" at bounding box center [315, 153] width 21 height 5
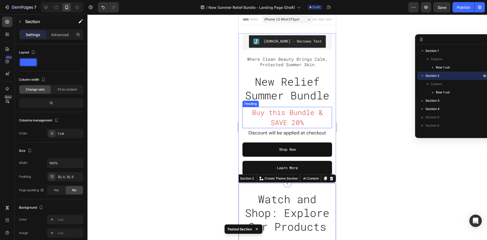
scroll to position [0, 0]
click at [374, 168] on div at bounding box center [288, 128] width 400 height 226
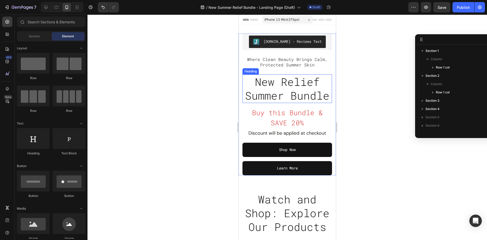
click at [256, 93] on span "New Relief Summer Bundle" at bounding box center [287, 89] width 84 height 28
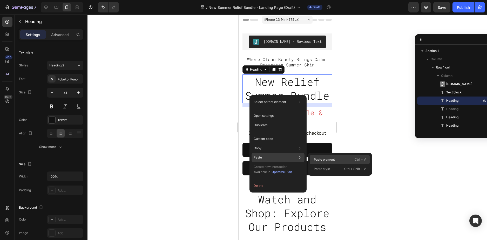
click at [341, 164] on div "Paste element Ctrl + V" at bounding box center [340, 168] width 60 height 9
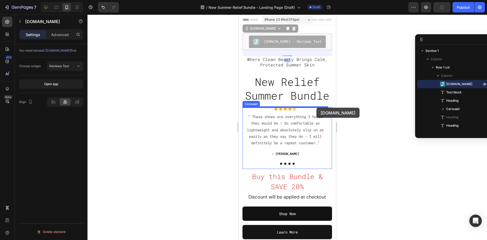
drag, startPoint x: 324, startPoint y: 39, endPoint x: 316, endPoint y: 106, distance: 67.5
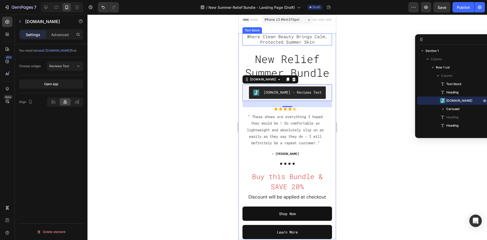
click at [299, 39] on span "Where Clean Beauty Brings Calm, Protected Summer Skin" at bounding box center [287, 39] width 81 height 11
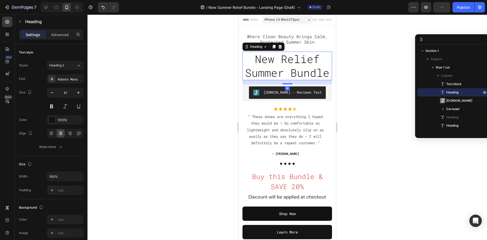
click at [314, 62] on span "New Relief Summer Bundle" at bounding box center [287, 66] width 84 height 28
click at [64, 33] on p "Advanced" at bounding box center [60, 34] width 18 height 5
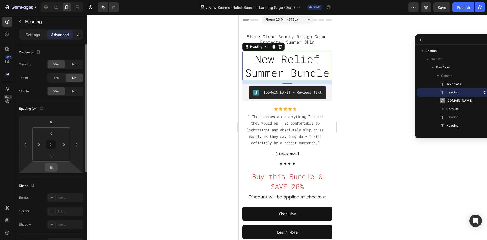
click at [50, 169] on input "16" at bounding box center [51, 168] width 10 height 8
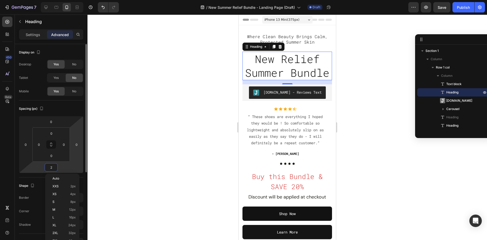
type input "24"
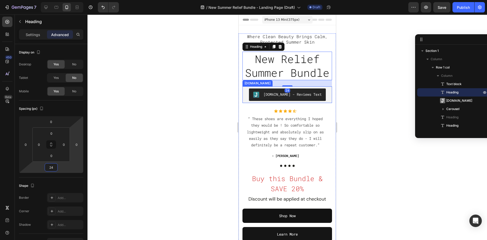
click at [324, 97] on div "[DOMAIN_NAME] - Reviews Text" at bounding box center [287, 95] width 85 height 12
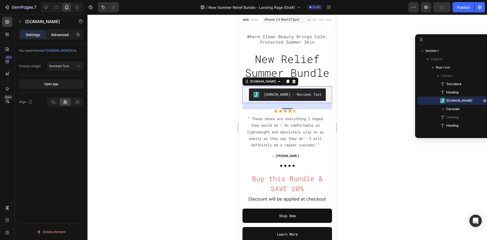
click at [60, 36] on p "Advanced" at bounding box center [60, 34] width 18 height 5
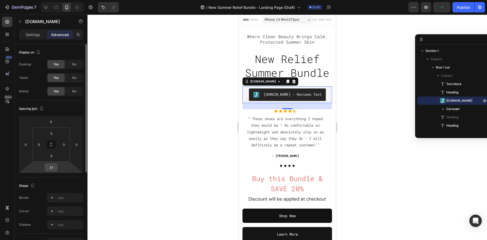
click at [48, 169] on input "24" at bounding box center [51, 168] width 10 height 8
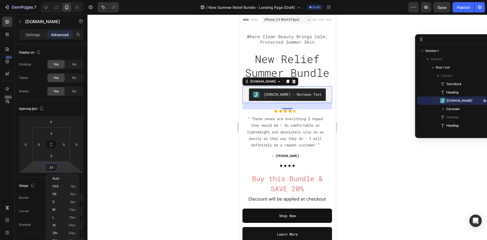
click at [359, 115] on div at bounding box center [288, 128] width 400 height 226
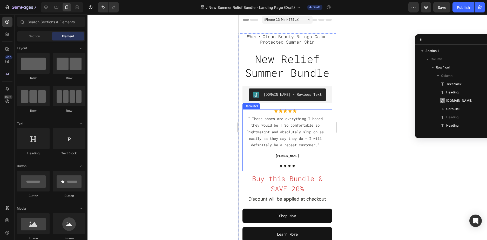
click at [313, 164] on div "Icon Icon Icon Icon Icon Icon List Hoz “ These shoes are everything I hoped the…" at bounding box center [286, 140] width 86 height 62
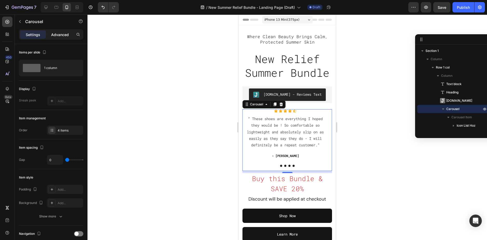
click at [63, 37] on p "Advanced" at bounding box center [60, 34] width 18 height 5
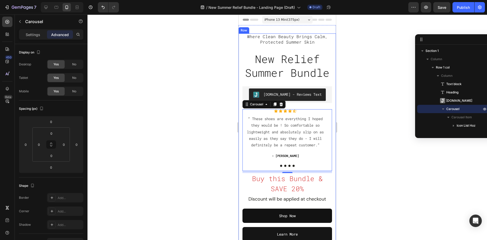
click at [330, 118] on div "Where Clean Beauty Brings Calm, Protected Summer Skin Text block New Relief Sum…" at bounding box center [287, 138] width 97 height 208
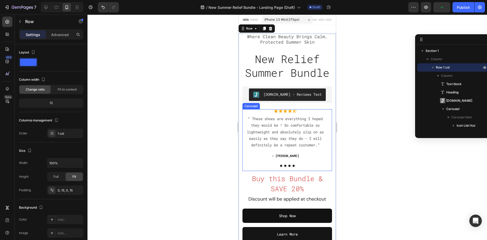
click at [305, 166] on div at bounding box center [288, 166] width 90 height 2
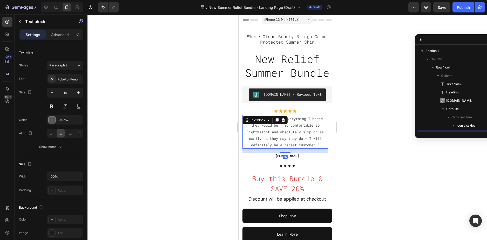
click at [275, 139] on p "“ These shoes are everything I hoped they would be ! So comfortable so lightwei…" at bounding box center [285, 132] width 85 height 33
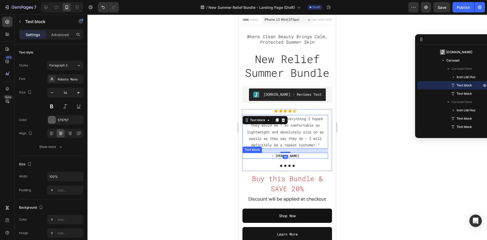
click at [276, 156] on p "- [PERSON_NAME]" at bounding box center [285, 155] width 85 height 5
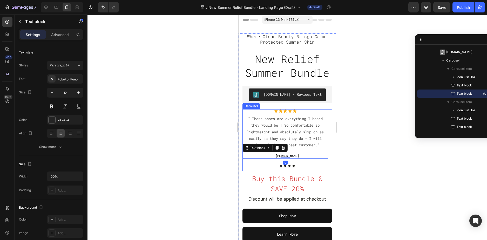
click at [276, 168] on div "Icon Icon Icon Icon Icon Icon List Hoz “ These shoes are everything I hoped the…" at bounding box center [286, 140] width 86 height 62
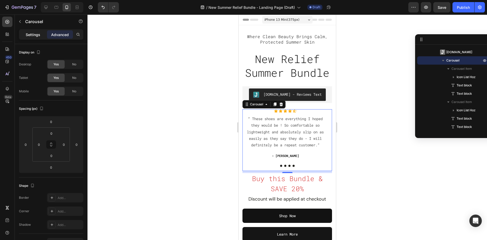
click at [31, 32] on p "Settings" at bounding box center [33, 34] width 15 height 5
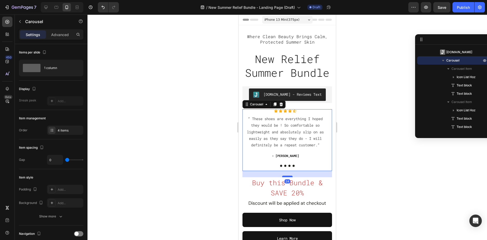
drag, startPoint x: 288, startPoint y: 172, endPoint x: 288, endPoint y: 177, distance: 4.2
click at [288, 177] on div at bounding box center [287, 177] width 10 height 2
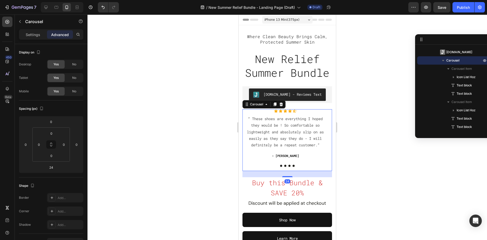
click at [356, 135] on div at bounding box center [288, 128] width 400 height 226
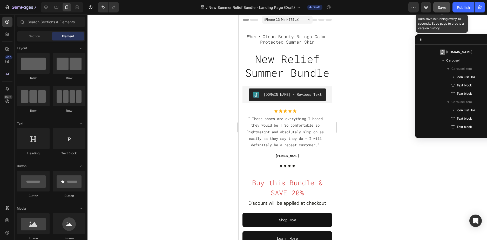
click at [442, 6] on span "Save" at bounding box center [442, 7] width 9 height 4
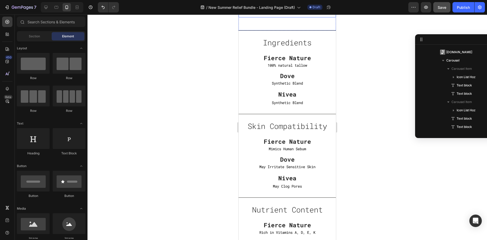
scroll to position [1324, 0]
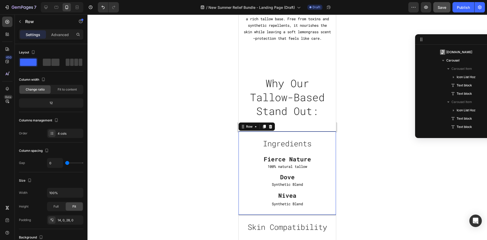
click at [295, 136] on div "Ingredients Text block Fierce Nature Text block 100% natural tallow Text Block …" at bounding box center [287, 173] width 97 height 84
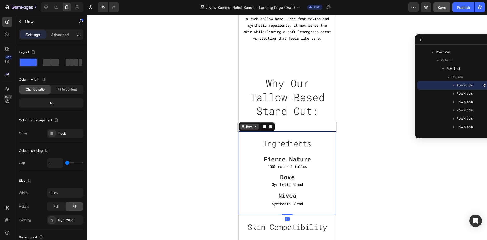
click at [252, 129] on div "Row" at bounding box center [249, 126] width 9 height 5
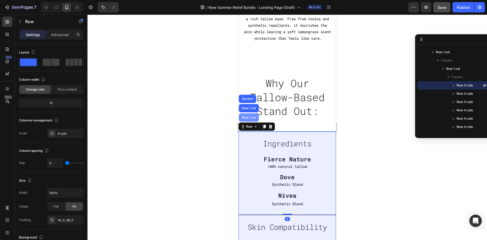
click at [250, 119] on div "Row 1 col" at bounding box center [249, 117] width 16 height 3
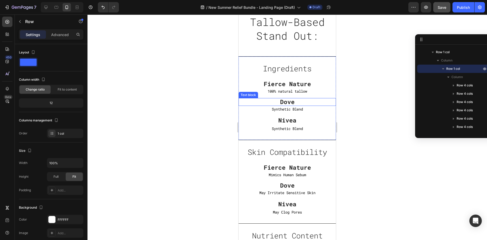
scroll to position [1324, 0]
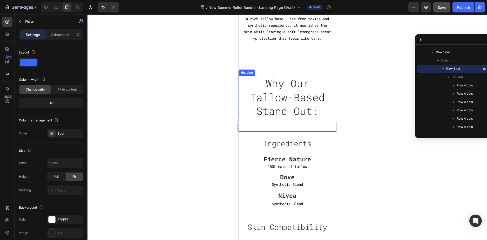
click at [242, 108] on div "Why Our Tallow-Based Stand Out: Heading" at bounding box center [287, 97] width 97 height 43
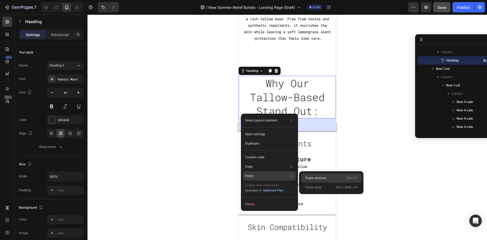
click at [310, 183] on div "Paste element Ctrl + V" at bounding box center [331, 187] width 60 height 9
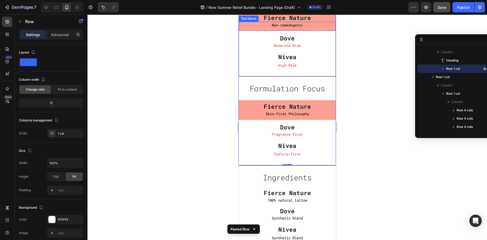
scroll to position [1919, 0]
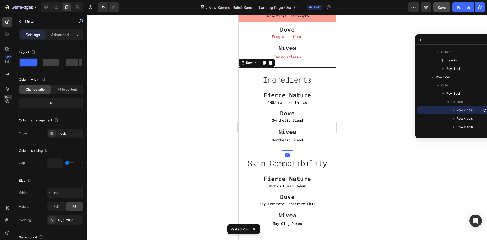
click at [323, 69] on div "Ingredients Text block Fierce Nature Text block 100% natural tallow Text Block …" at bounding box center [287, 110] width 97 height 84
click at [273, 63] on div at bounding box center [270, 63] width 6 height 6
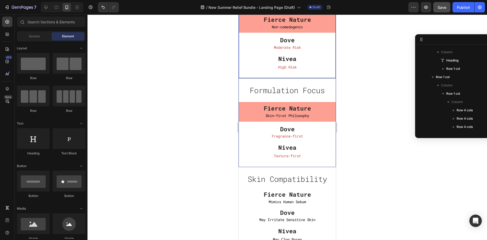
scroll to position [1815, 0]
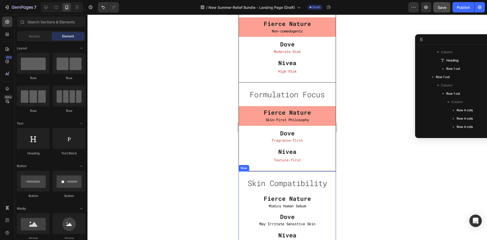
click at [324, 174] on div "Skin Compatibility Text block Fierce Nature Text block Mimics Human Sebum Text …" at bounding box center [287, 213] width 97 height 84
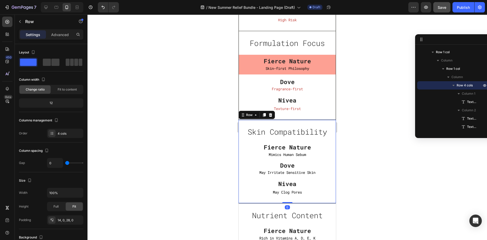
scroll to position [1919, 0]
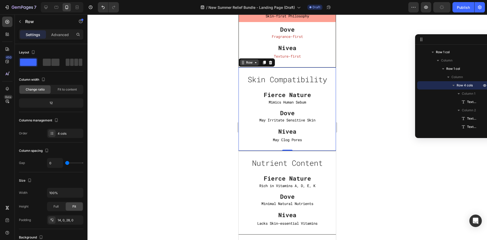
click at [252, 63] on div "Row" at bounding box center [249, 62] width 9 height 5
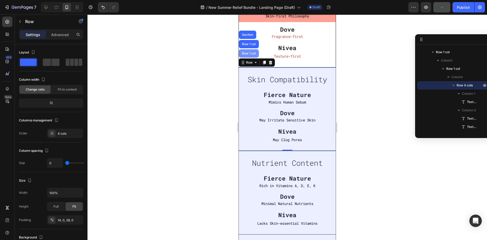
click at [249, 54] on div "Row 1 col" at bounding box center [249, 53] width 16 height 3
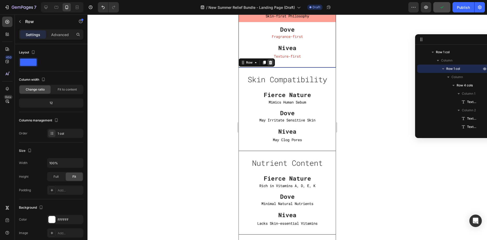
click at [273, 64] on div at bounding box center [270, 62] width 6 height 6
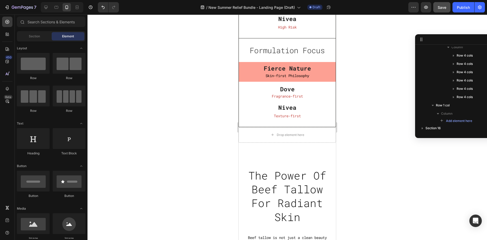
scroll to position [1841, 0]
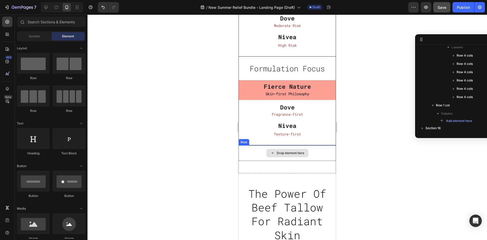
click at [323, 152] on div "Drop element here" at bounding box center [287, 153] width 97 height 16
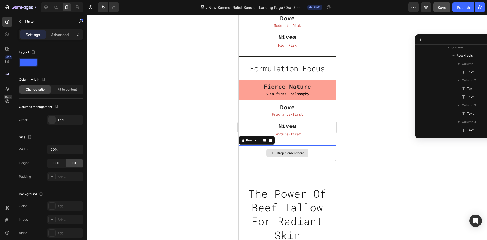
scroll to position [968, 0]
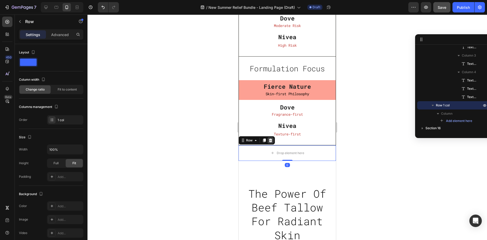
click at [272, 140] on icon at bounding box center [271, 140] width 4 height 4
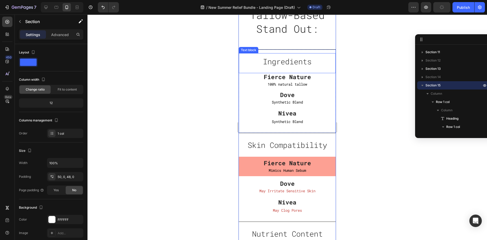
scroll to position [1374, 0]
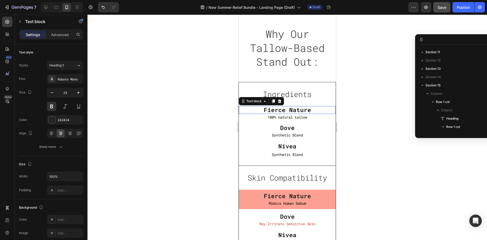
click at [313, 109] on p "Fierce Nature" at bounding box center [287, 110] width 97 height 8
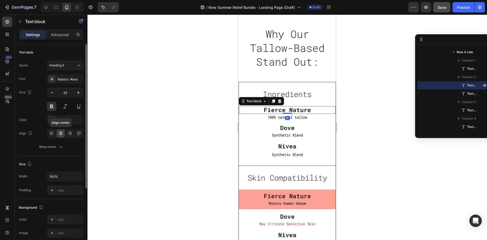
scroll to position [78, 0]
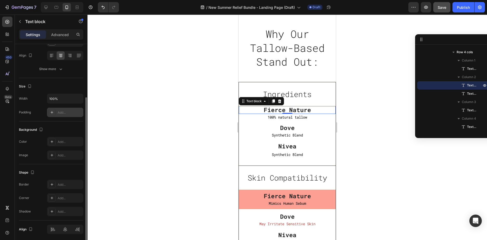
click at [60, 113] on div "Add..." at bounding box center [70, 112] width 24 height 5
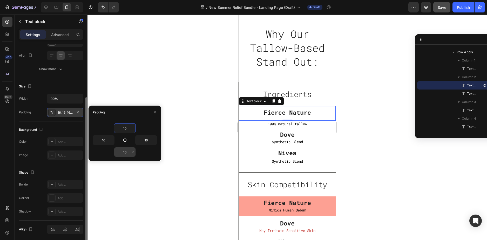
type input "10"
click at [123, 151] on input "16" at bounding box center [124, 152] width 21 height 9
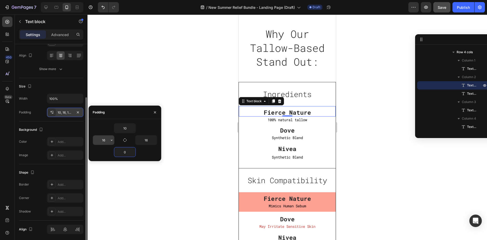
type input "0"
drag, startPoint x: 103, startPoint y: 140, endPoint x: 112, endPoint y: 138, distance: 9.1
click at [103, 140] on input "16" at bounding box center [103, 140] width 21 height 9
type input "0"
click at [148, 139] on input "16" at bounding box center [146, 140] width 21 height 9
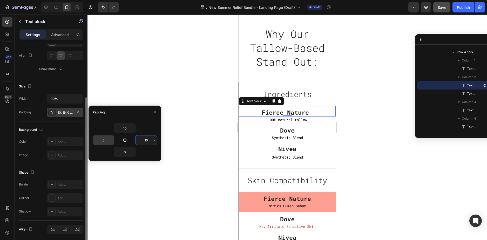
type input "0"
click at [62, 142] on div "Add..." at bounding box center [70, 142] width 24 height 5
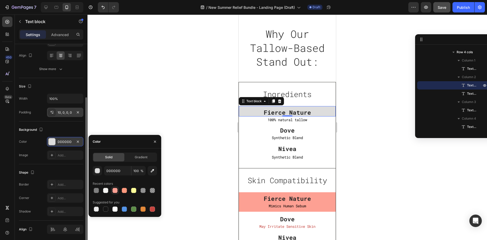
click at [115, 188] on div at bounding box center [114, 190] width 5 height 5
type input "FDA093"
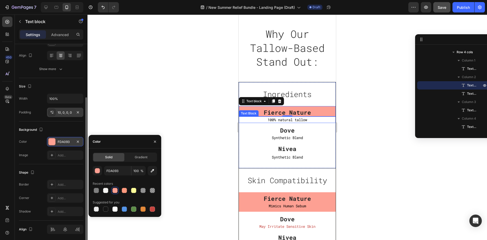
click at [257, 123] on p "100% natural tallow" at bounding box center [287, 120] width 97 height 6
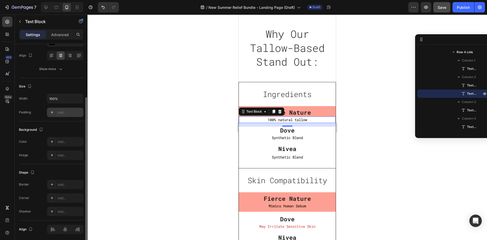
click at [59, 113] on div "Add..." at bounding box center [70, 112] width 24 height 5
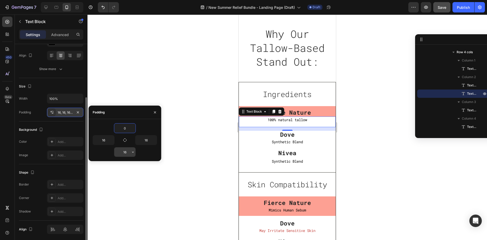
type input "0"
click at [124, 155] on input "16" at bounding box center [124, 152] width 21 height 9
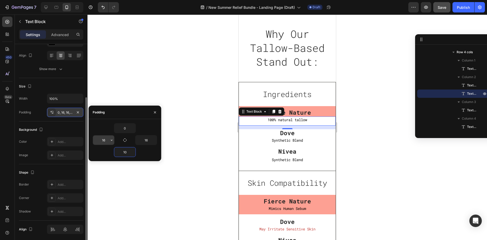
type input "10"
click at [104, 139] on input "16" at bounding box center [103, 140] width 21 height 9
type input "0"
click at [146, 141] on input "16" at bounding box center [146, 140] width 21 height 9
type input "0"
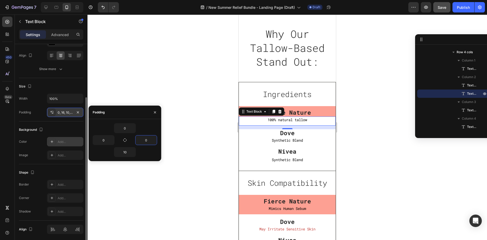
click at [65, 143] on div "Add..." at bounding box center [70, 142] width 24 height 5
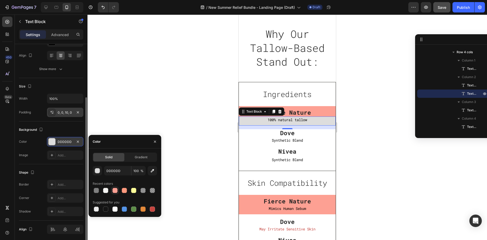
click at [115, 190] on div at bounding box center [114, 190] width 5 height 5
type input "FDA093"
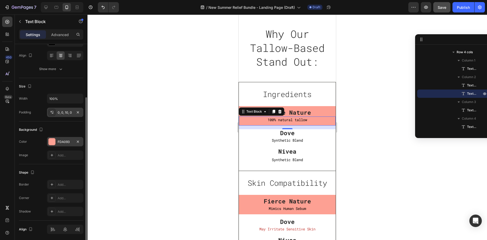
click at [152, 96] on div at bounding box center [288, 128] width 400 height 226
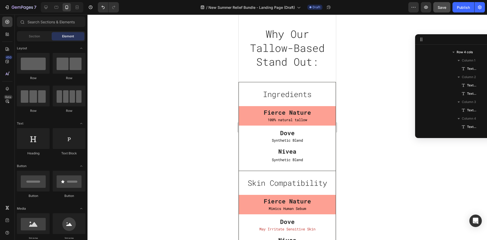
click at [152, 96] on div at bounding box center [288, 128] width 400 height 226
click at [445, 8] on button "button" at bounding box center [441, 7] width 17 height 10
click at [45, 9] on icon at bounding box center [45, 7] width 5 height 5
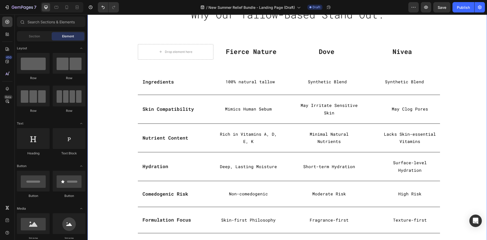
scroll to position [726, 0]
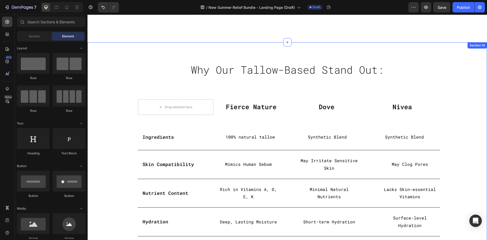
click at [106, 48] on div "Why Our Tallow-Based Stand Out: Heading Row Drop element here Fierce Nature Tex…" at bounding box center [288, 174] width 400 height 265
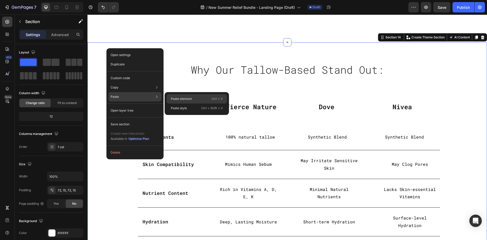
click at [170, 104] on div "Paste element Ctrl + V" at bounding box center [197, 108] width 60 height 9
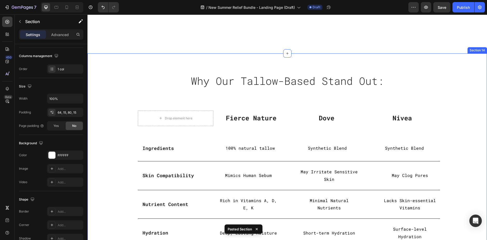
scroll to position [713, 0]
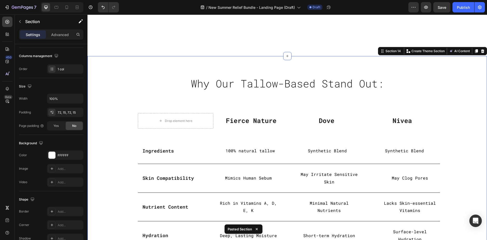
click at [116, 82] on div "Why Our Tallow-Based Stand Out: Heading Row Drop element here Fierce Nature Tex…" at bounding box center [287, 189] width 392 height 228
click at [481, 51] on icon at bounding box center [482, 51] width 3 height 4
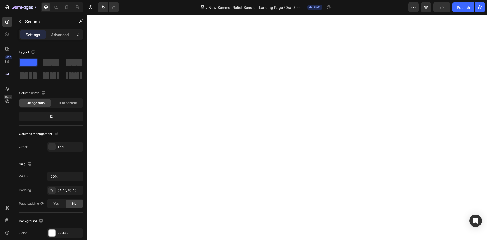
click at [251, 89] on div at bounding box center [287, 176] width 392 height 207
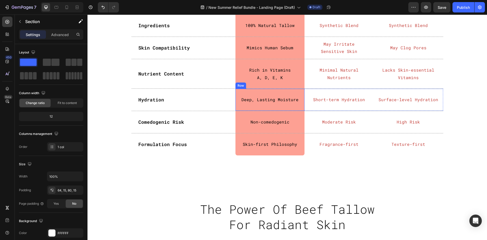
scroll to position [920, 0]
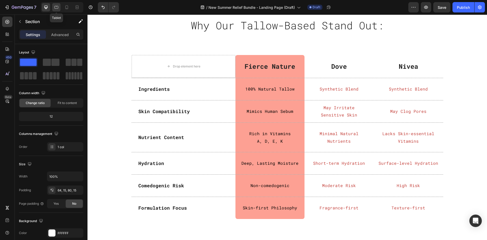
click at [52, 6] on div at bounding box center [56, 7] width 8 height 8
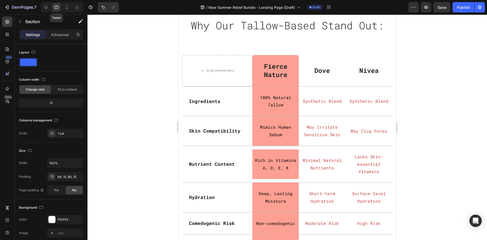
scroll to position [882, 0]
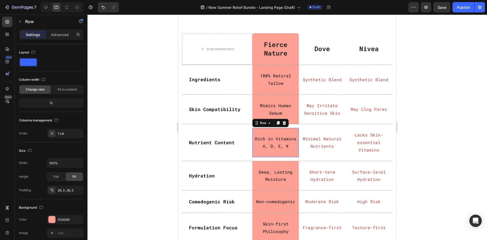
click at [283, 132] on div "Rich in Vitamins A, D, E, K Text Block Row 0" at bounding box center [275, 143] width 47 height 30
click at [60, 34] on p "Advanced" at bounding box center [60, 34] width 18 height 5
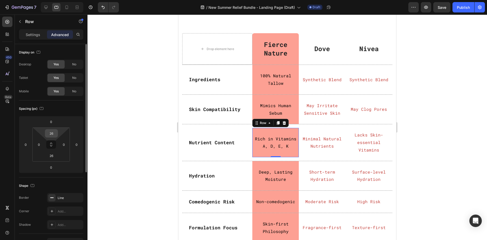
click at [50, 132] on input "26" at bounding box center [51, 134] width 10 height 8
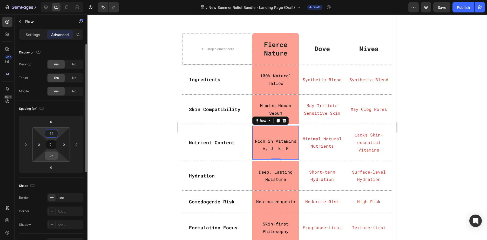
type input "44"
click at [52, 155] on input "26" at bounding box center [51, 156] width 10 height 8
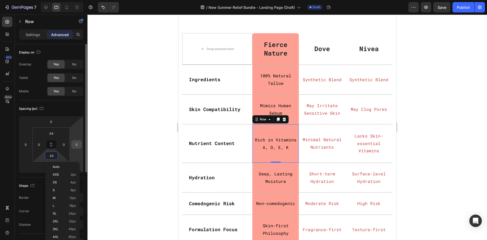
type input "44"
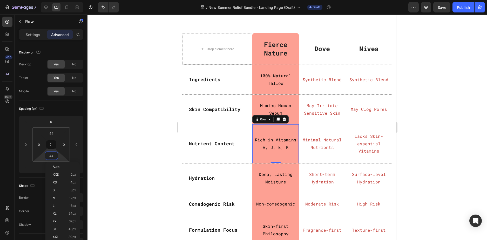
click at [151, 139] on div at bounding box center [288, 128] width 400 height 226
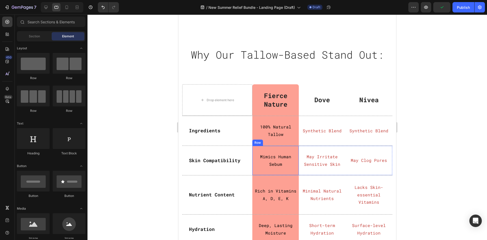
scroll to position [830, 0]
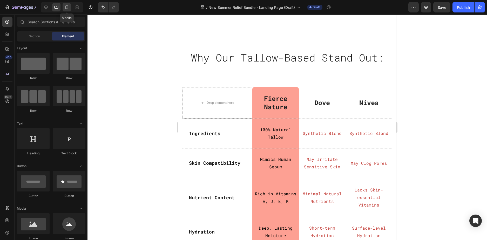
click at [68, 9] on icon at bounding box center [66, 7] width 5 height 5
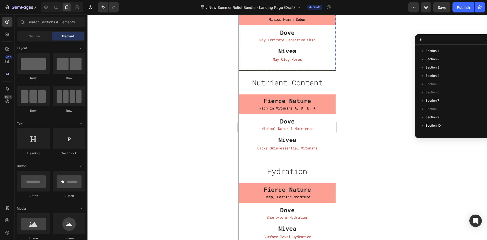
scroll to position [1792, 0]
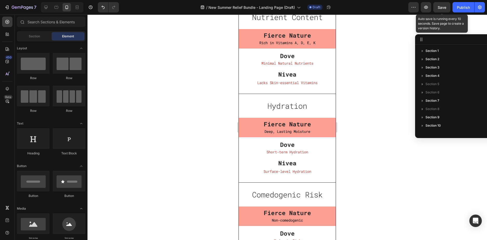
click at [440, 7] on span "Save" at bounding box center [442, 7] width 9 height 4
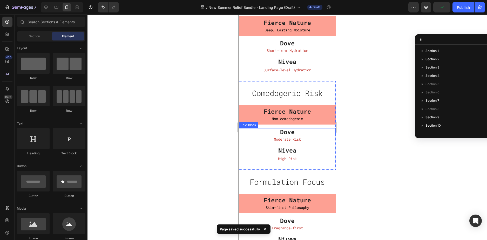
scroll to position [1948, 0]
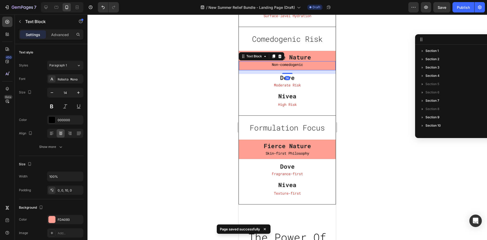
click at [284, 66] on p "Non-comedogenic" at bounding box center [287, 64] width 97 height 6
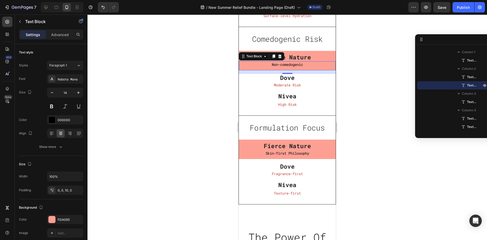
click at [146, 108] on div at bounding box center [288, 128] width 400 height 226
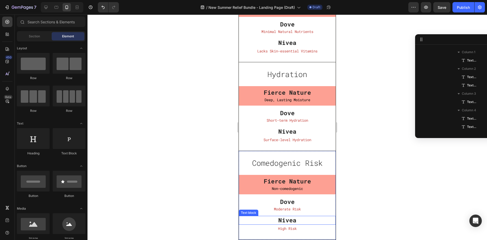
scroll to position [1818, 0]
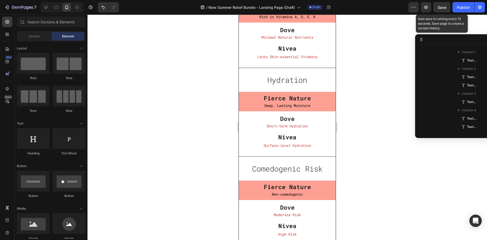
click at [438, 5] on span "Save" at bounding box center [442, 7] width 9 height 4
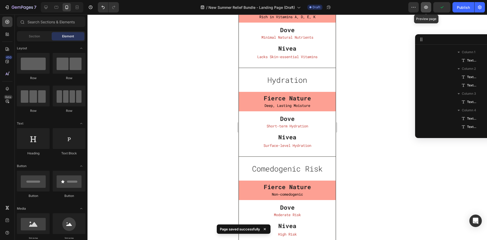
click at [426, 10] on button "button" at bounding box center [426, 7] width 10 height 10
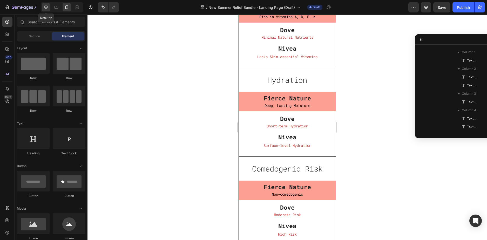
click at [46, 9] on icon at bounding box center [45, 7] width 5 height 5
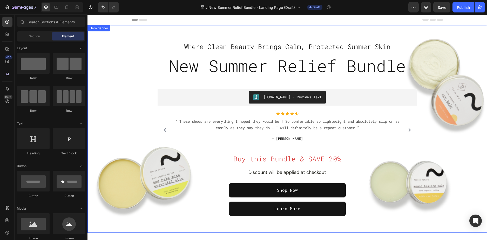
click at [133, 94] on div "Overlay" at bounding box center [288, 129] width 400 height 208
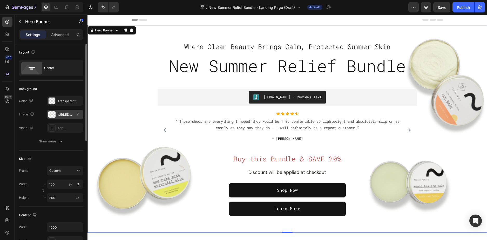
click at [65, 115] on div "https://cdn.shopify.com/s/files/1/0589/5811/9105/files/gempages_503485028945101…" at bounding box center [65, 114] width 15 height 5
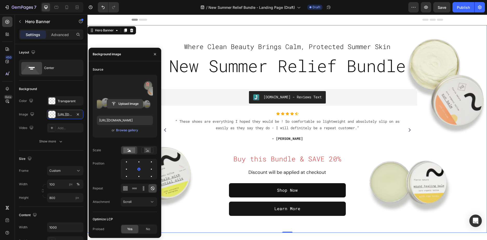
click at [129, 106] on input "file" at bounding box center [125, 103] width 36 height 9
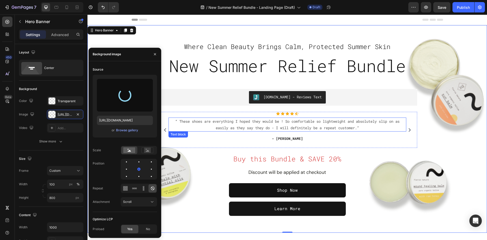
type input "https://cdn.shopify.com/s/files/1/0589/5811/9105/files/gempages_503485028945101…"
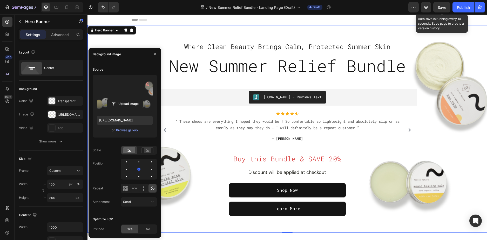
click at [439, 9] on span "Save" at bounding box center [442, 7] width 9 height 4
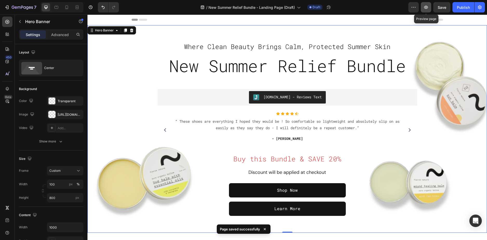
click at [427, 9] on icon "button" at bounding box center [426, 7] width 5 height 5
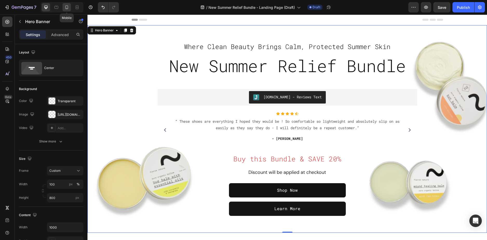
click at [69, 7] on icon at bounding box center [66, 7] width 5 height 5
type input "100%"
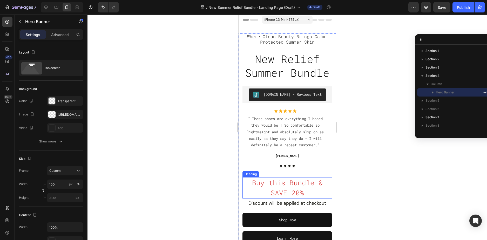
click at [286, 180] on span "Buy this Bundle & SAVE 20%" at bounding box center [287, 187] width 71 height 19
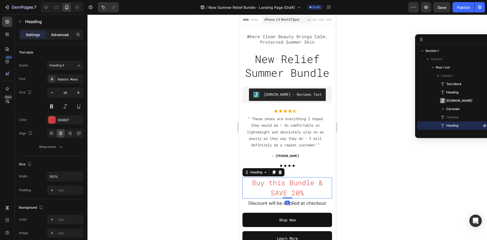
click at [59, 38] on div "Advanced" at bounding box center [60, 34] width 26 height 8
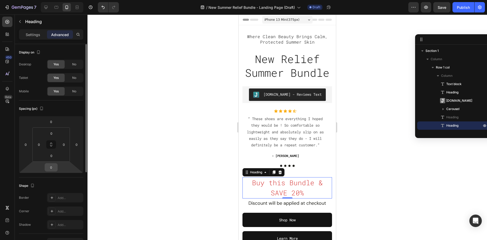
click at [53, 170] on input "0" at bounding box center [51, 168] width 10 height 8
type input "16"
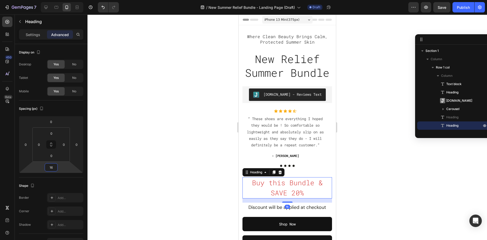
click at [364, 122] on div at bounding box center [288, 128] width 400 height 226
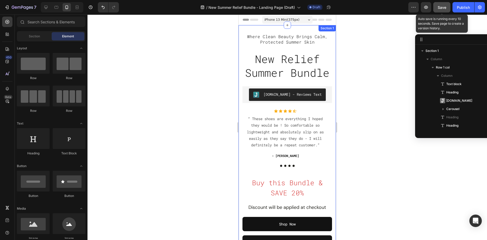
click at [435, 6] on button "Save" at bounding box center [441, 7] width 17 height 10
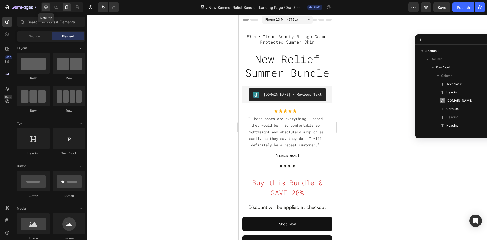
click at [46, 7] on icon at bounding box center [45, 7] width 5 height 5
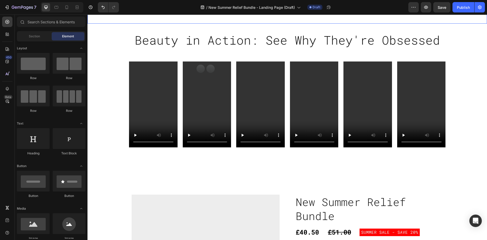
scroll to position [156, 0]
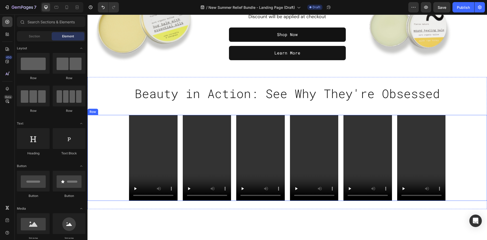
click at [118, 132] on div "Video Video Video Video Video Video Row" at bounding box center [288, 158] width 400 height 86
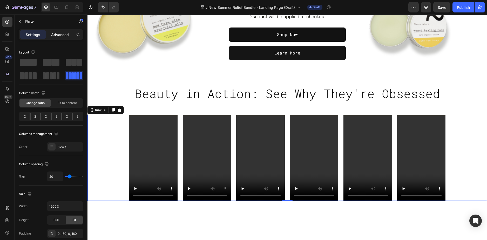
click at [59, 32] on p "Advanced" at bounding box center [60, 34] width 18 height 5
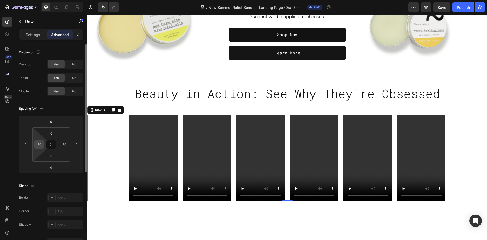
click at [38, 143] on input "160" at bounding box center [39, 145] width 8 height 8
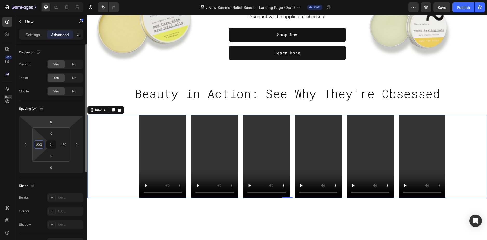
type input "200"
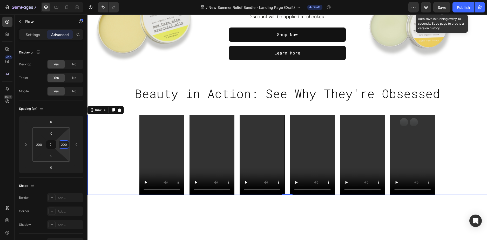
type input "200"
click at [440, 8] on span "Save" at bounding box center [442, 7] width 9 height 4
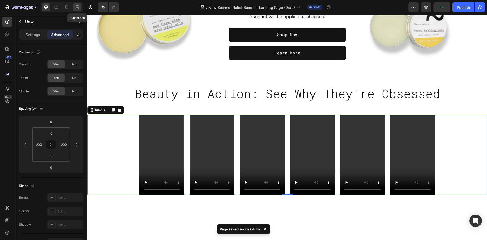
click at [77, 8] on icon at bounding box center [77, 7] width 5 height 5
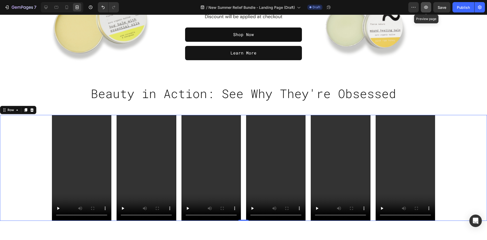
click at [427, 8] on icon "button" at bounding box center [426, 7] width 5 height 5
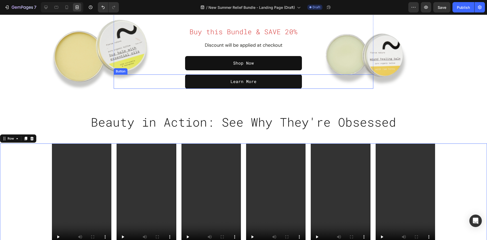
scroll to position [104, 0]
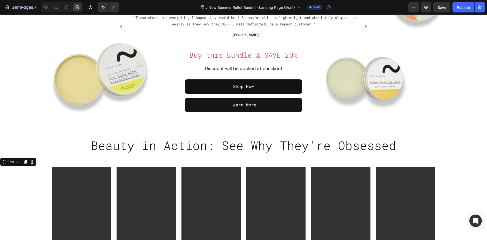
click at [194, 117] on div "Overlay" at bounding box center [243, 25] width 487 height 208
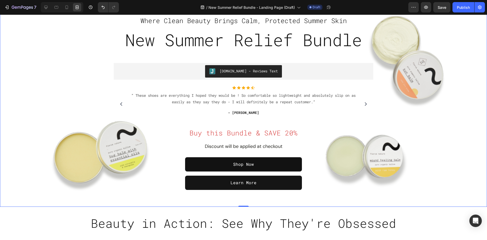
scroll to position [52, 0]
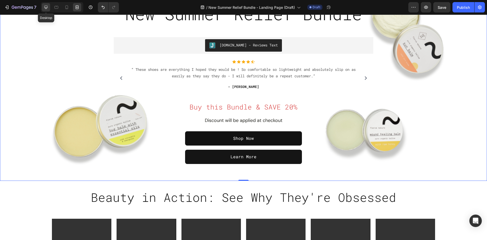
click at [45, 6] on icon at bounding box center [45, 7] width 3 height 3
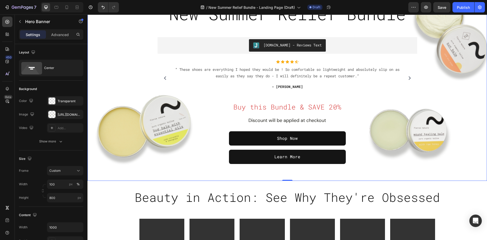
click at [181, 171] on div "Overlay" at bounding box center [288, 77] width 400 height 208
click at [55, 36] on p "Advanced" at bounding box center [60, 34] width 18 height 5
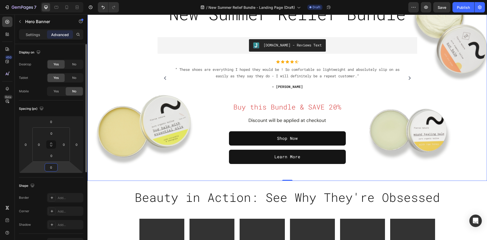
click at [50, 167] on input "0" at bounding box center [51, 168] width 10 height 8
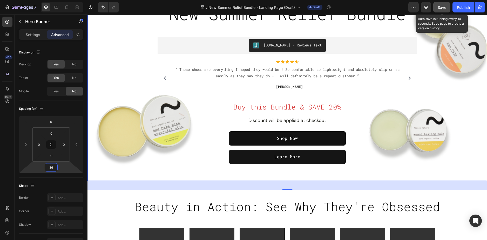
type input "36"
click at [434, 6] on button "Save" at bounding box center [441, 7] width 17 height 10
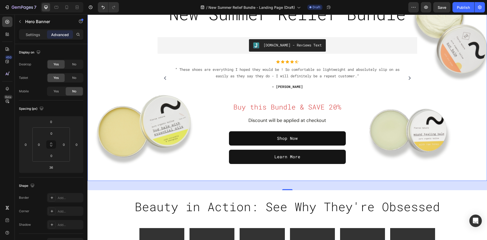
click at [234, 171] on div "Overlay" at bounding box center [288, 77] width 400 height 208
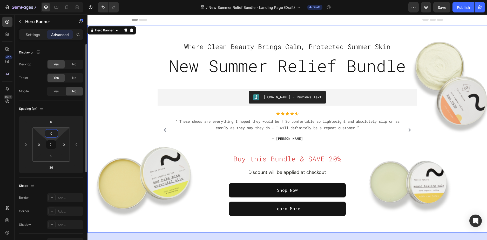
click at [53, 134] on input "0" at bounding box center [51, 134] width 10 height 8
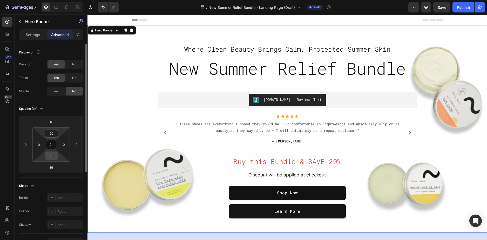
type input "20"
click at [52, 155] on input "0" at bounding box center [51, 156] width 10 height 8
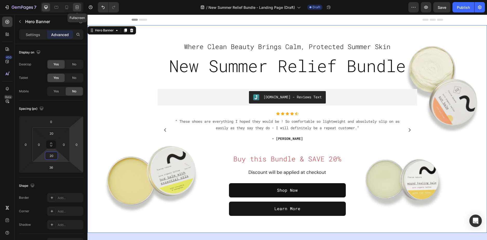
type input "20"
click at [76, 8] on icon at bounding box center [77, 7] width 5 height 5
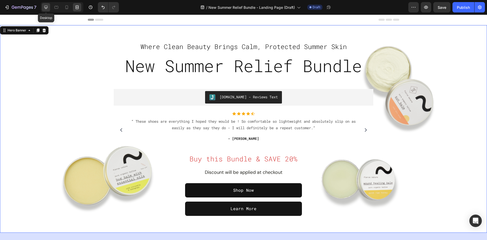
click at [46, 8] on icon at bounding box center [45, 7] width 3 height 3
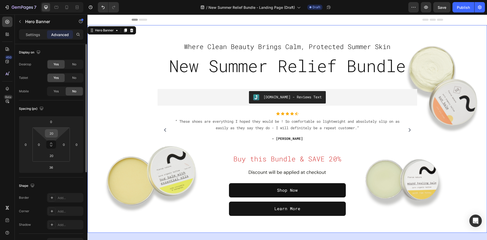
click at [51, 131] on input "20" at bounding box center [51, 134] width 10 height 8
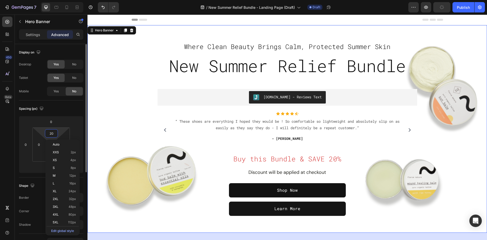
click at [51, 131] on input "20" at bounding box center [51, 134] width 10 height 8
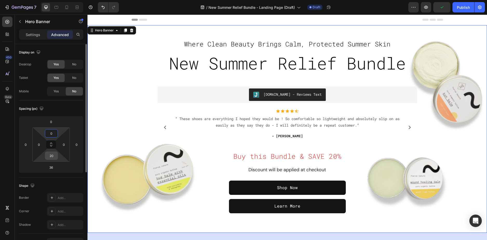
type input "0"
click at [51, 158] on input "20" at bounding box center [51, 156] width 10 height 8
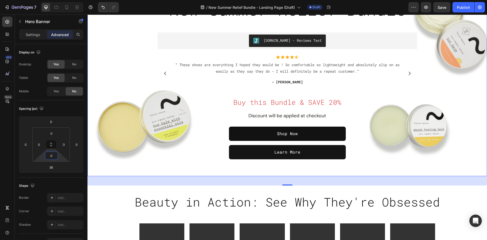
scroll to position [52, 0]
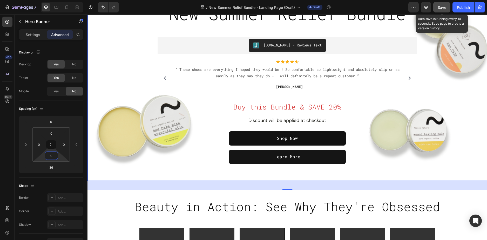
type input "0"
click at [434, 9] on button "Save" at bounding box center [441, 7] width 17 height 10
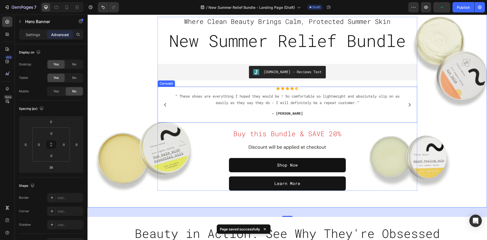
scroll to position [0, 0]
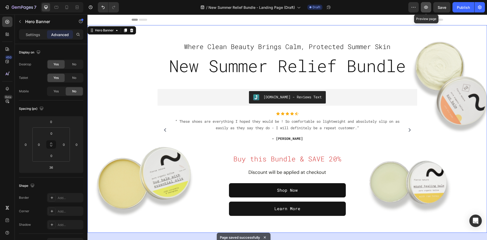
click at [427, 6] on icon "button" at bounding box center [426, 7] width 4 height 3
